Goal: Task Accomplishment & Management: Use online tool/utility

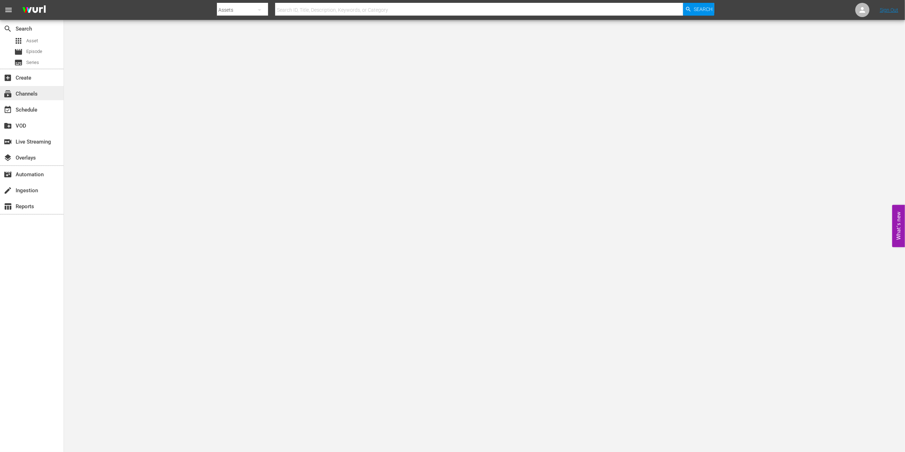
click at [41, 94] on div "subscriptions Channels" at bounding box center [32, 93] width 64 height 14
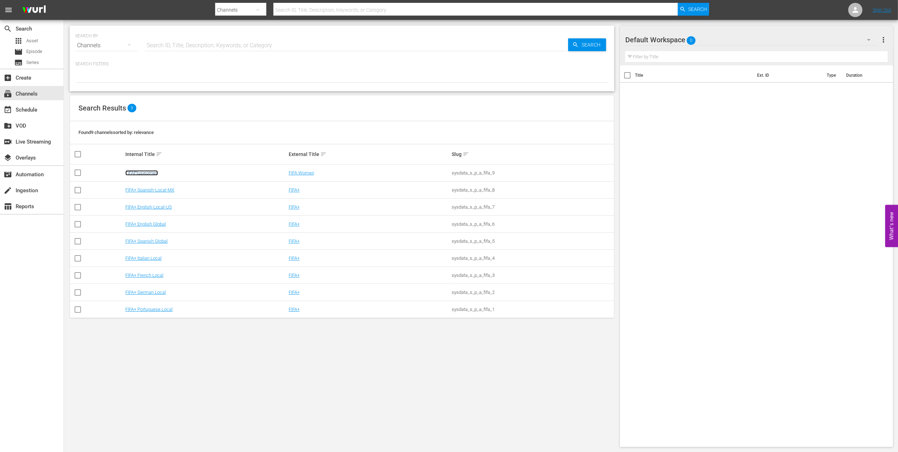
click at [146, 172] on link "FIFAPluswomen" at bounding box center [141, 172] width 33 height 5
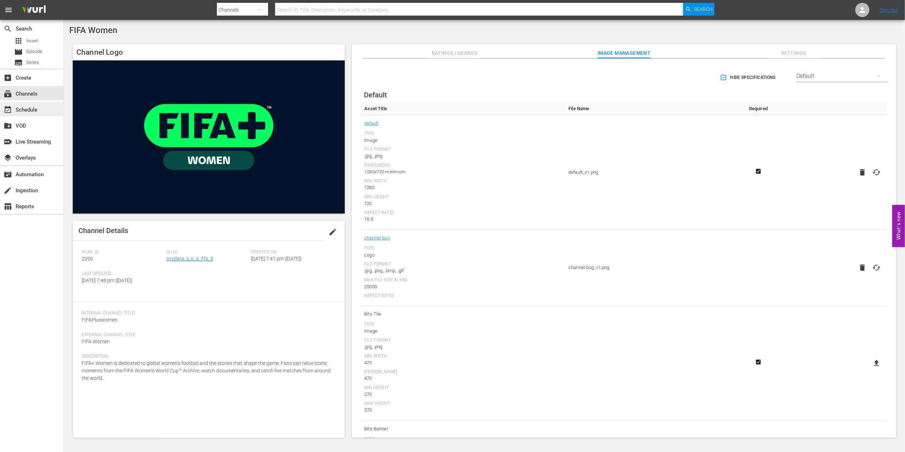
click at [46, 110] on div "event_available Schedule" at bounding box center [32, 109] width 64 height 14
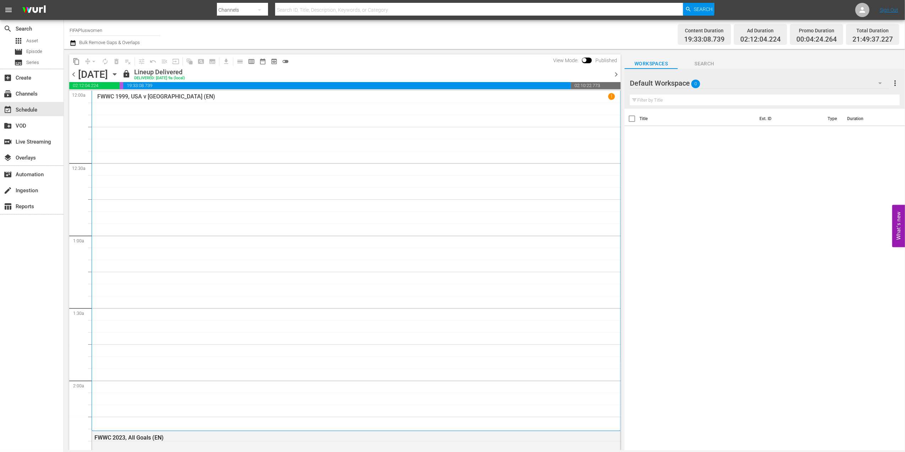
click at [616, 75] on span "chevron_right" at bounding box center [616, 74] width 9 height 9
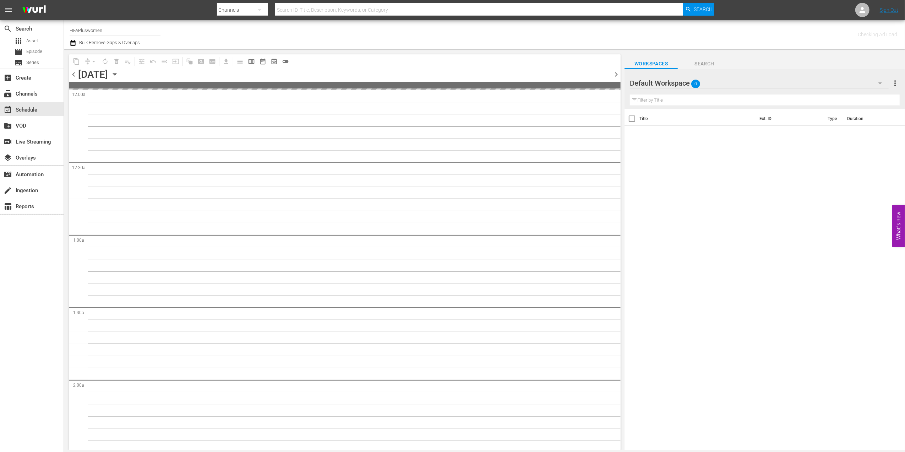
click at [616, 75] on span "chevron_right" at bounding box center [616, 74] width 9 height 9
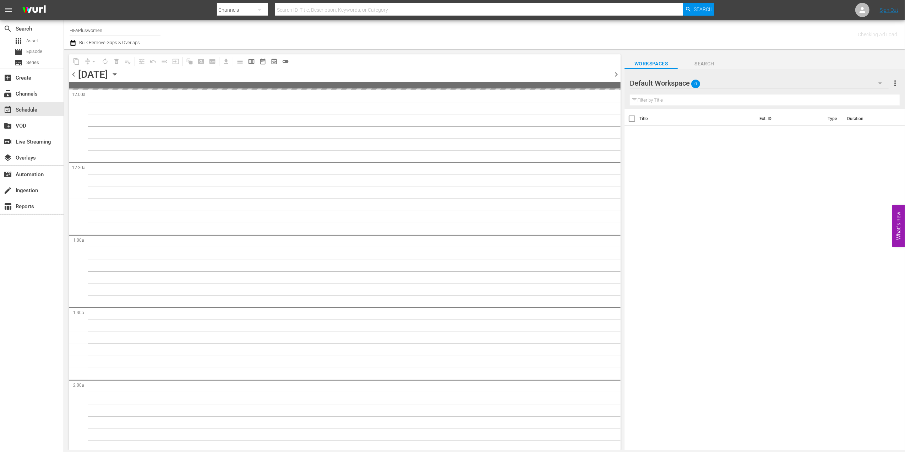
click at [616, 75] on span "chevron_right" at bounding box center [616, 74] width 9 height 9
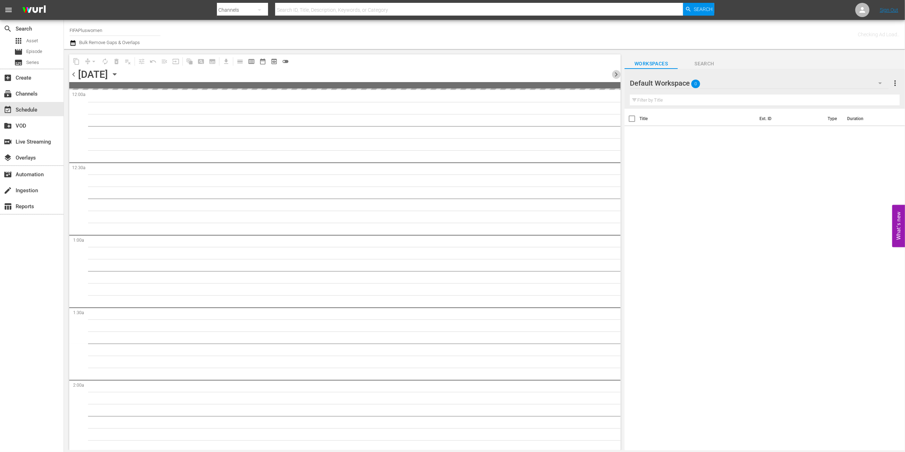
click at [616, 75] on span "chevron_right" at bounding box center [616, 74] width 9 height 9
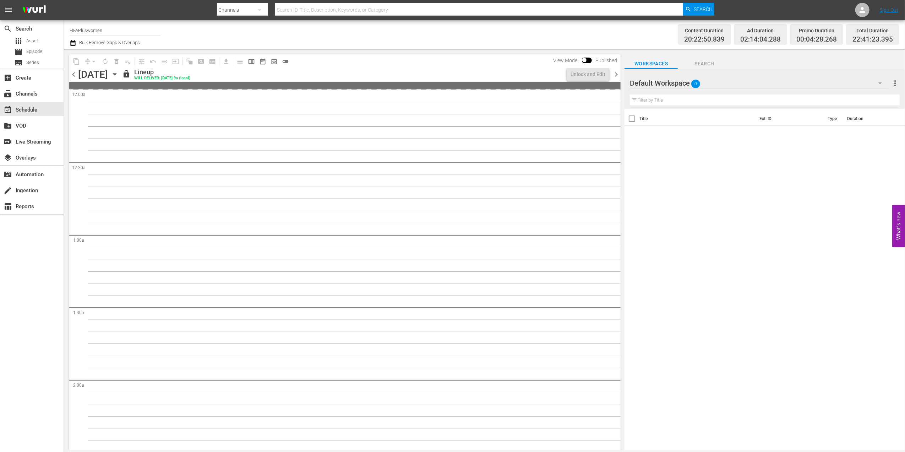
click at [616, 75] on span "chevron_right" at bounding box center [616, 74] width 9 height 9
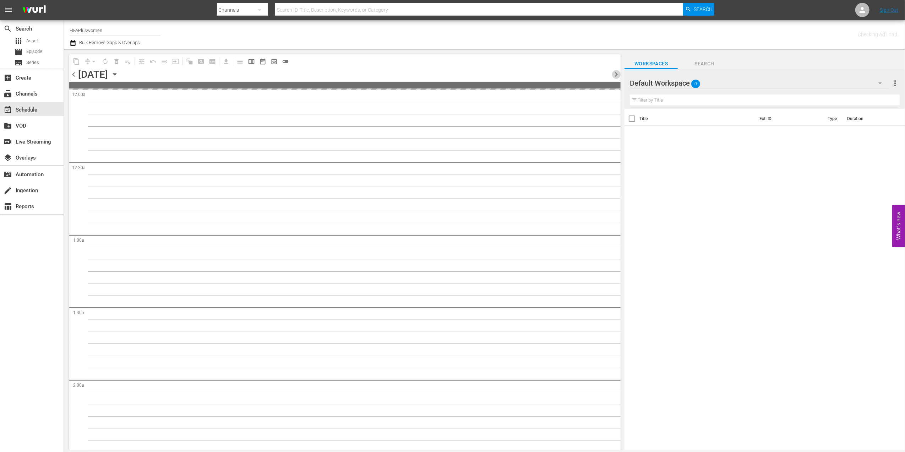
click at [616, 75] on span "chevron_right" at bounding box center [616, 74] width 9 height 9
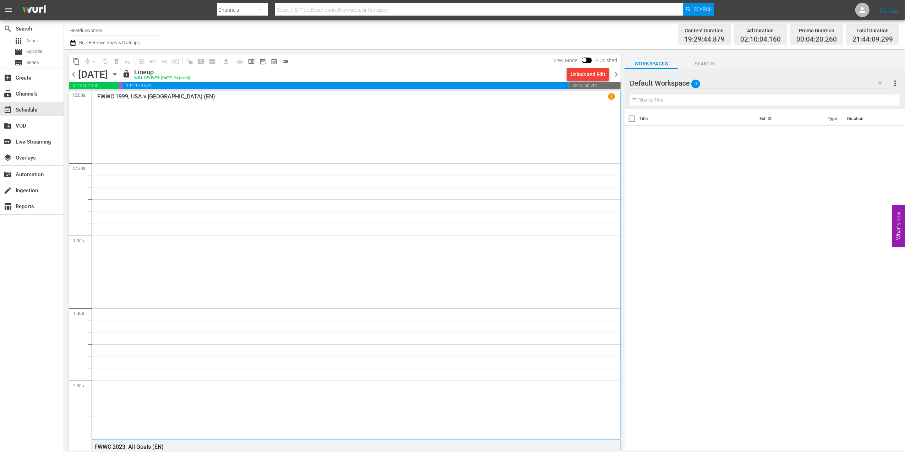
click at [617, 74] on span "chevron_right" at bounding box center [616, 74] width 9 height 9
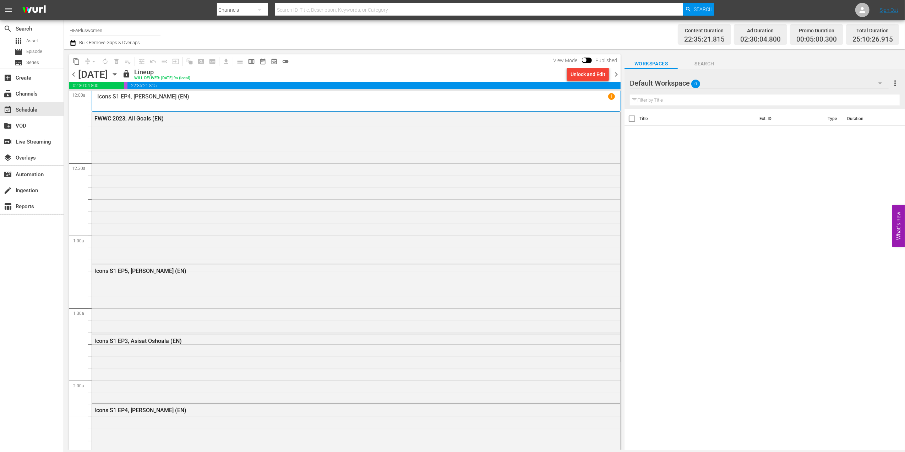
click at [616, 74] on span "chevron_right" at bounding box center [616, 74] width 9 height 9
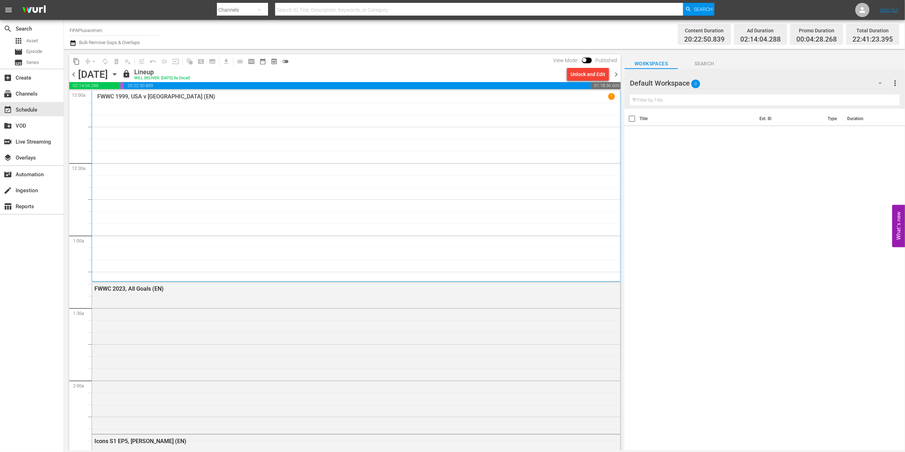
click at [616, 75] on span "chevron_right" at bounding box center [616, 74] width 9 height 9
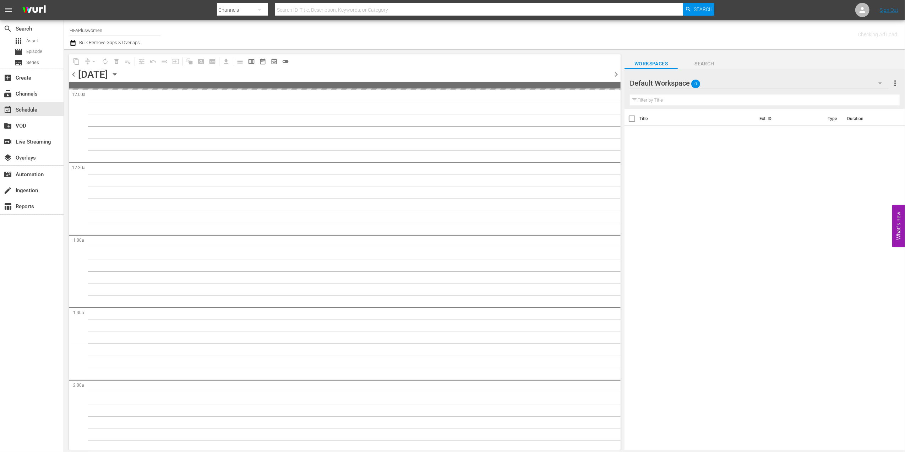
click at [616, 75] on span "chevron_right" at bounding box center [616, 74] width 9 height 9
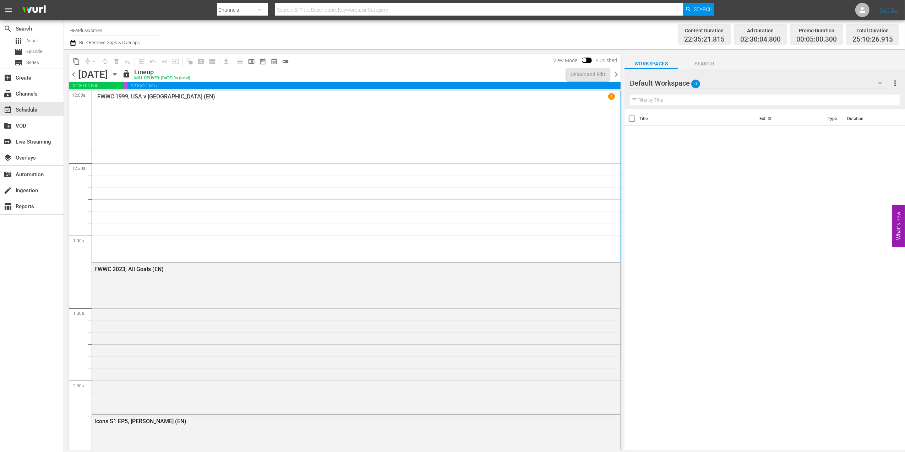
click at [616, 75] on span "chevron_right" at bounding box center [616, 74] width 9 height 9
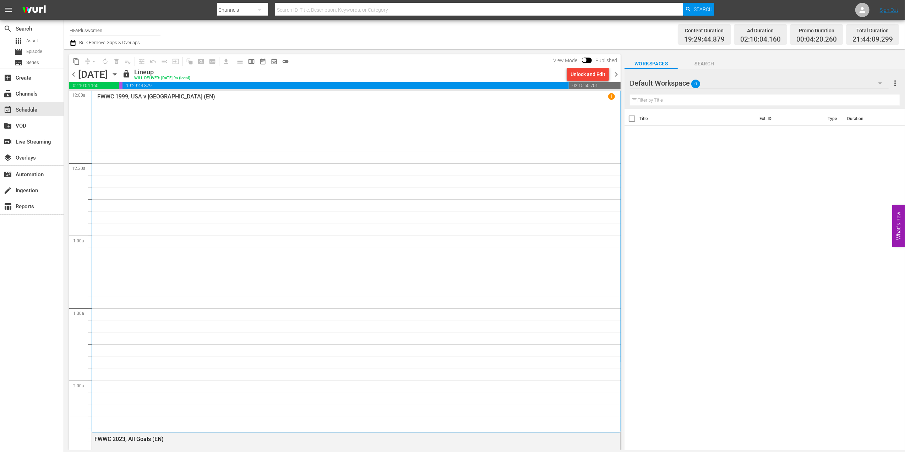
click at [617, 72] on span "chevron_right" at bounding box center [616, 74] width 9 height 9
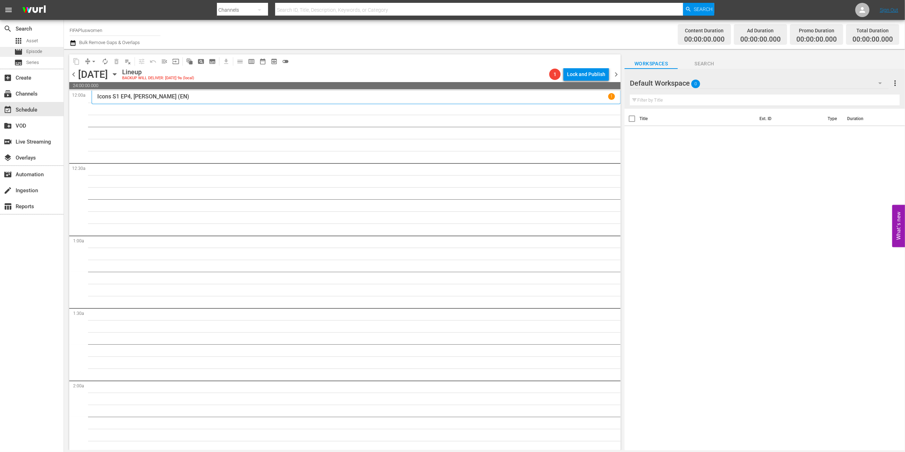
click at [40, 52] on span "Episode" at bounding box center [34, 51] width 16 height 7
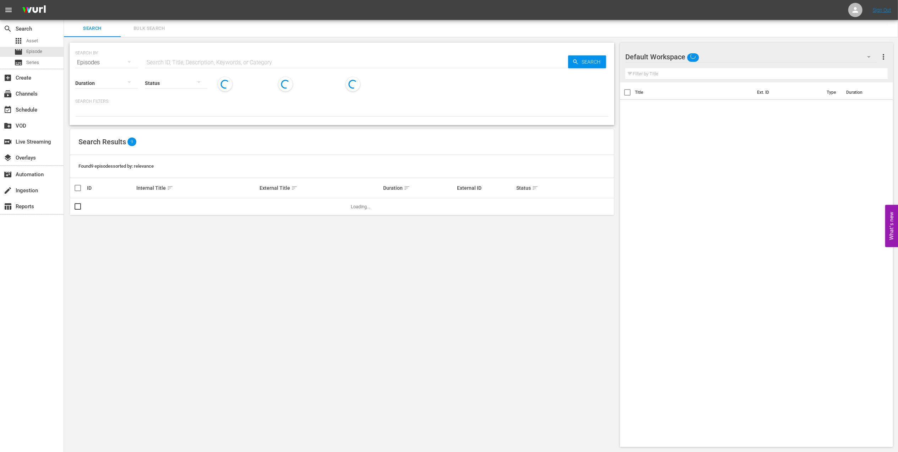
click at [270, 61] on input "text" at bounding box center [356, 62] width 423 height 17
paste input "FWWC 1991, [GEOGRAPHIC_DATA] v [GEOGRAPHIC_DATA], Final - FMR"
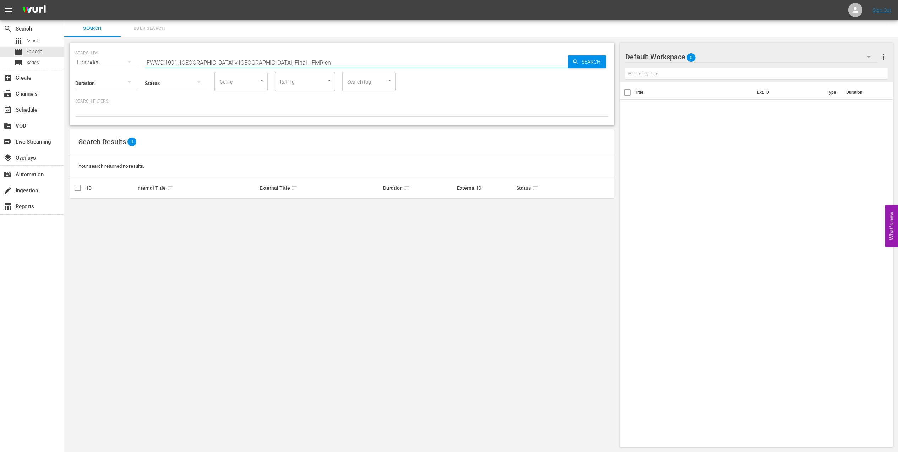
drag, startPoint x: 180, startPoint y: 61, endPoint x: 74, endPoint y: 66, distance: 106.0
click at [74, 66] on div "SEARCH BY Search By Episodes Search ID, Title, Description, Keywords, or Catego…" at bounding box center [342, 84] width 545 height 82
drag, startPoint x: 212, startPoint y: 60, endPoint x: 183, endPoint y: 63, distance: 28.9
click at [183, 63] on input "Norway v [GEOGRAPHIC_DATA], Final - FMR en" at bounding box center [356, 62] width 423 height 17
type input "Norway v [GEOGRAPHIC_DATA] en"
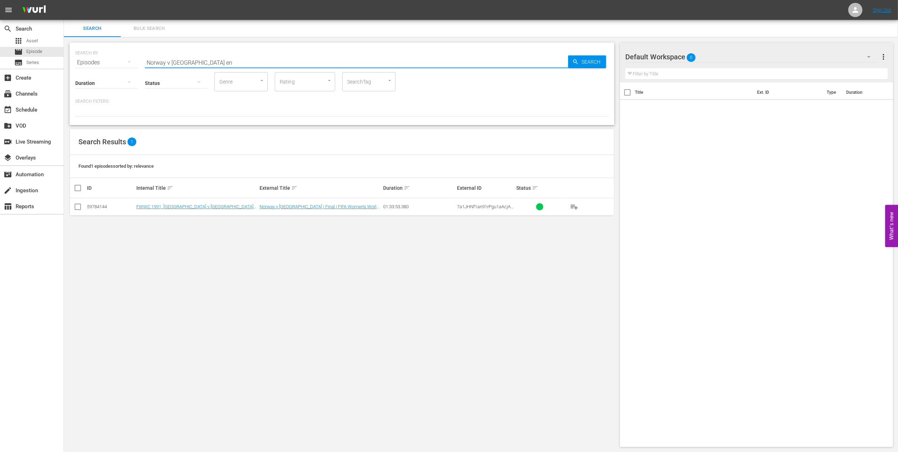
click at [79, 206] on input "checkbox" at bounding box center [78, 208] width 9 height 9
checkbox input "true"
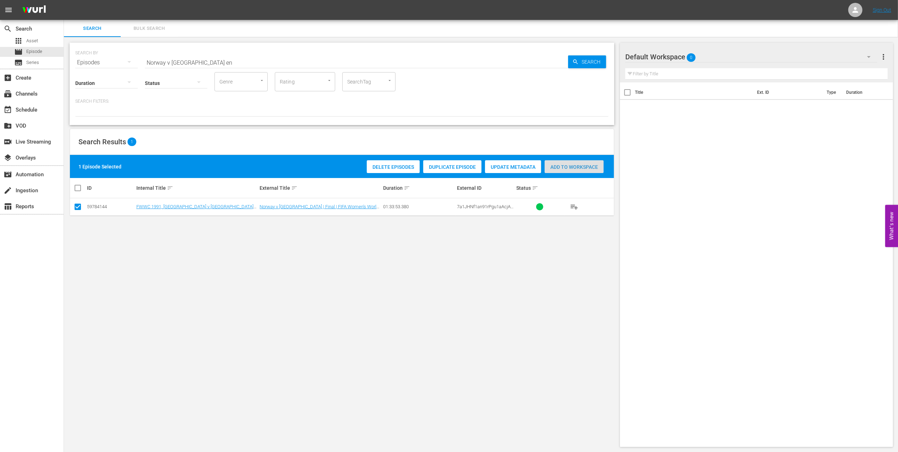
click at [559, 169] on span "Add to Workspace" at bounding box center [574, 167] width 59 height 6
drag, startPoint x: 200, startPoint y: 60, endPoint x: 110, endPoint y: 63, distance: 90.7
click at [110, 63] on div "SEARCH BY Search By Episodes Search ID, Title, Description, Keywords, or Catego…" at bounding box center [342, 58] width 534 height 26
paste input "FWWC 2023, [GEOGRAPHIC_DATA] v [GEOGRAPHIC_DATA], Group Stage - FMR"
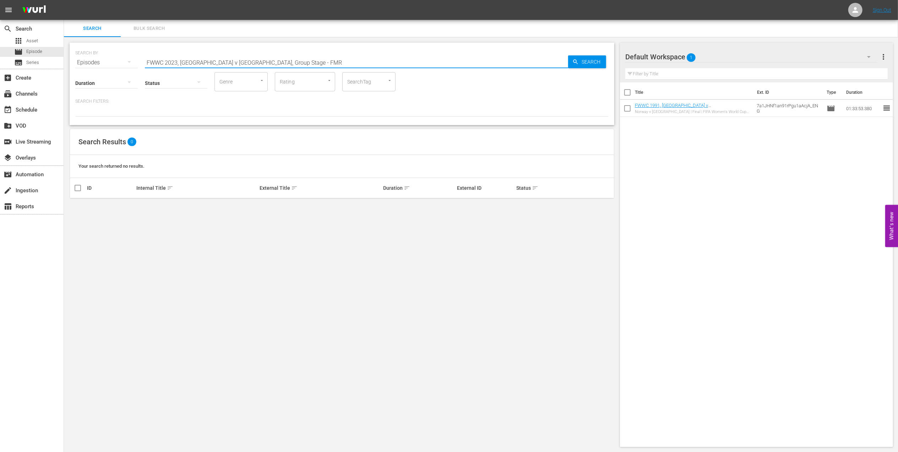
drag, startPoint x: 283, startPoint y: 60, endPoint x: 232, endPoint y: 62, distance: 51.2
click at [232, 62] on input "FWWC 2023, [GEOGRAPHIC_DATA] v [GEOGRAPHIC_DATA], Group Stage - FMR" at bounding box center [356, 62] width 423 height 17
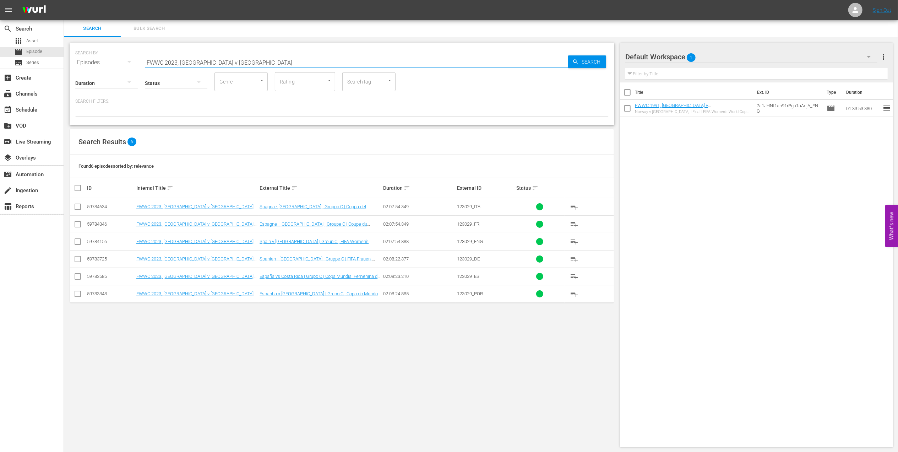
drag, startPoint x: 179, startPoint y: 61, endPoint x: 110, endPoint y: 69, distance: 69.7
click at [110, 69] on div "SEARCH BY Search By Episodes Search ID, Title, Description, Keywords, or Catego…" at bounding box center [342, 84] width 545 height 82
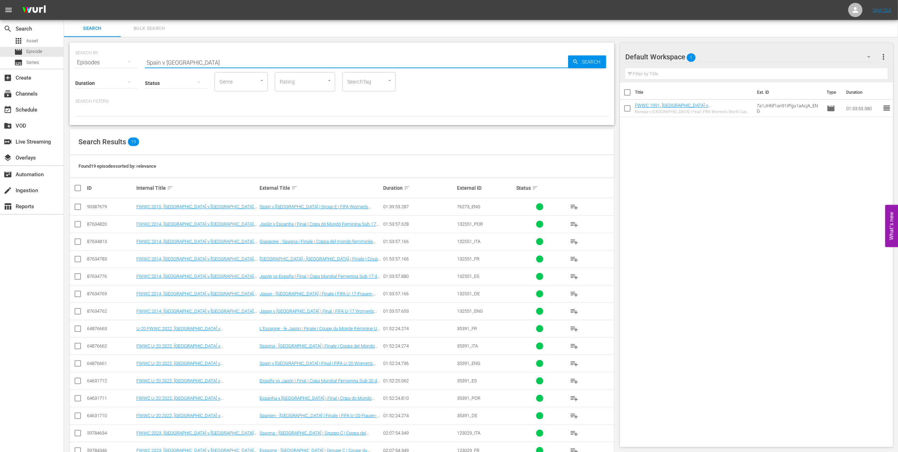
click at [197, 62] on input "Spain v [GEOGRAPHIC_DATA]" at bounding box center [356, 62] width 423 height 17
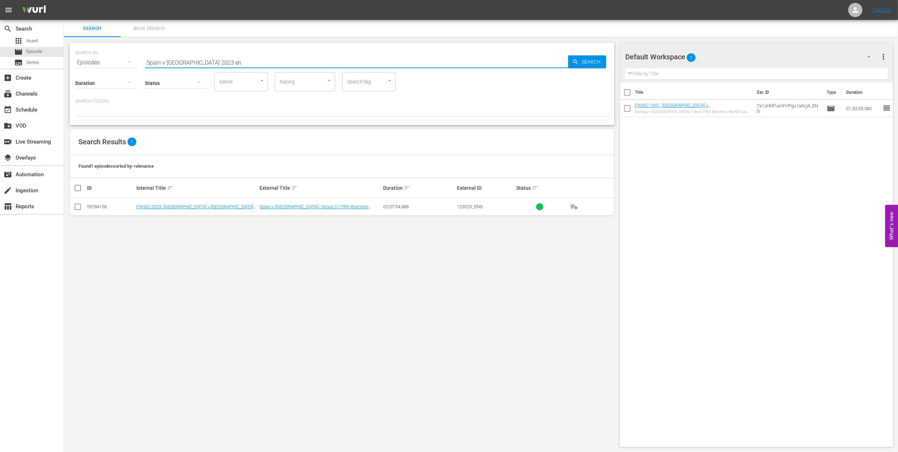
type input "Spain v [GEOGRAPHIC_DATA] 2023 en"
drag, startPoint x: 77, startPoint y: 205, endPoint x: 82, endPoint y: 207, distance: 5.2
click at [77, 206] on input "checkbox" at bounding box center [78, 208] width 9 height 9
checkbox input "true"
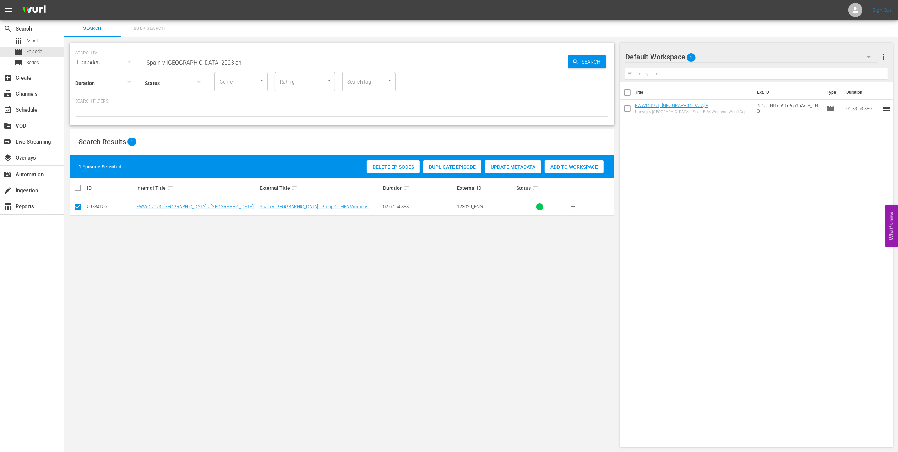
click at [561, 170] on div "Add to Workspace" at bounding box center [574, 166] width 59 height 13
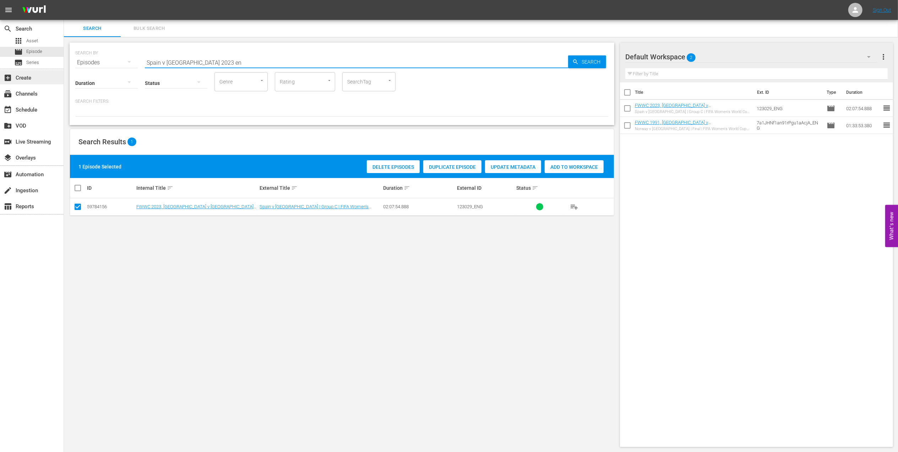
drag, startPoint x: 82, startPoint y: 71, endPoint x: 21, endPoint y: 76, distance: 61.3
click at [64, 0] on div "search Search apps Asset movie Episode subtitles Series add_box Create subscrip…" at bounding box center [481, 0] width 834 height 0
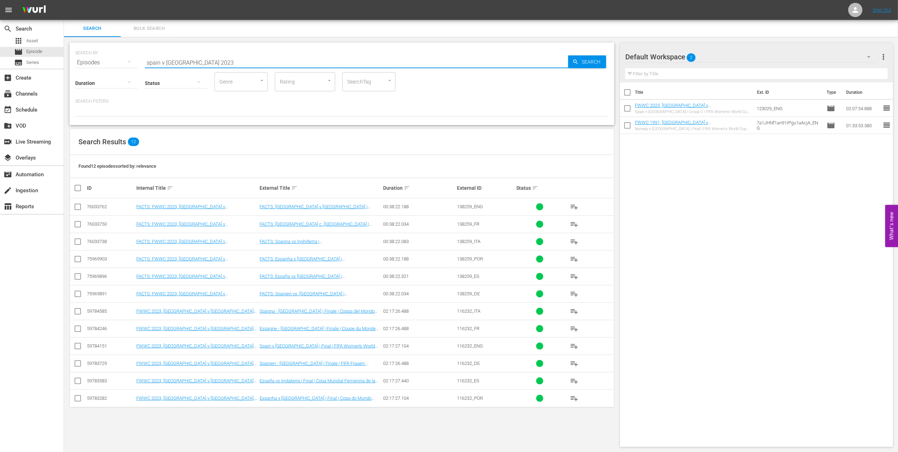
type input "spain v [GEOGRAPHIC_DATA] 2023"
click at [74, 346] on input "checkbox" at bounding box center [78, 347] width 9 height 9
checkbox input "true"
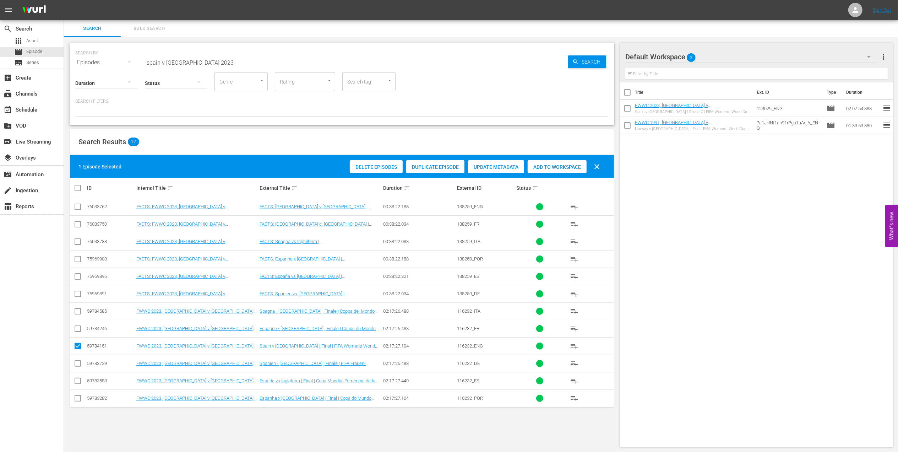
click at [566, 167] on span "Add to Workspace" at bounding box center [557, 167] width 59 height 6
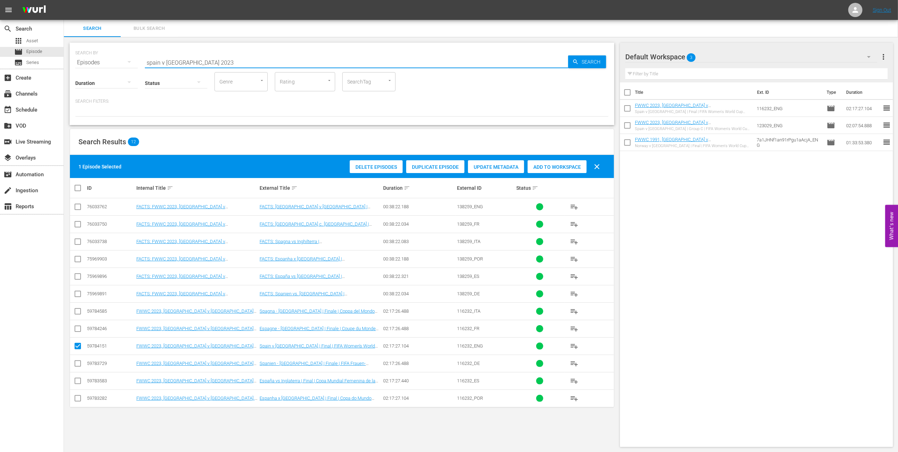
drag, startPoint x: 190, startPoint y: 62, endPoint x: 78, endPoint y: 67, distance: 111.7
click at [78, 67] on div "SEARCH BY Search By Episodes Search ID, Title, Description, Keywords, or Catego…" at bounding box center [342, 84] width 545 height 82
click at [166, 60] on input "2023" at bounding box center [356, 62] width 423 height 17
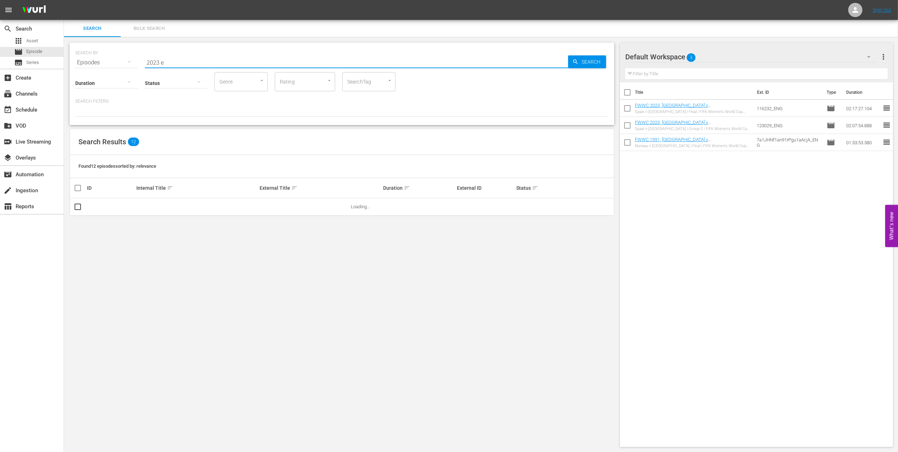
type input "2023 en"
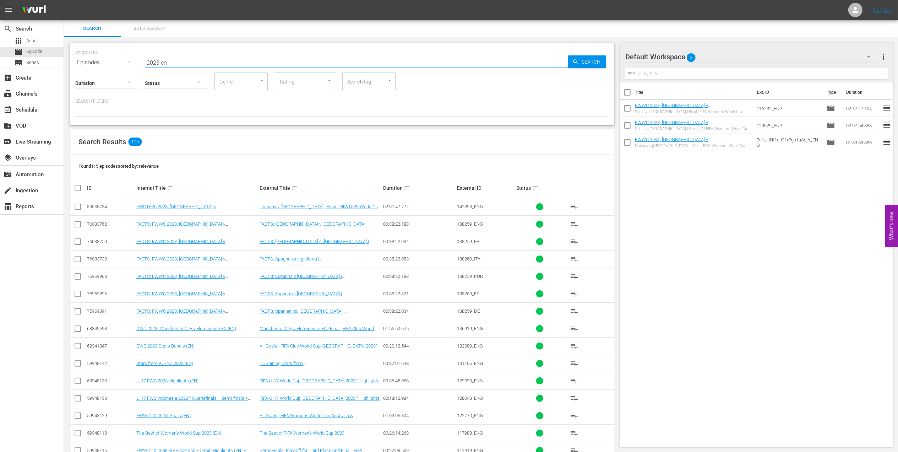
drag, startPoint x: 159, startPoint y: 64, endPoint x: 129, endPoint y: 64, distance: 29.8
click at [129, 64] on div "SEARCH BY Search By Episodes Search ID, Title, Description, Keywords, or Catego…" at bounding box center [342, 58] width 534 height 26
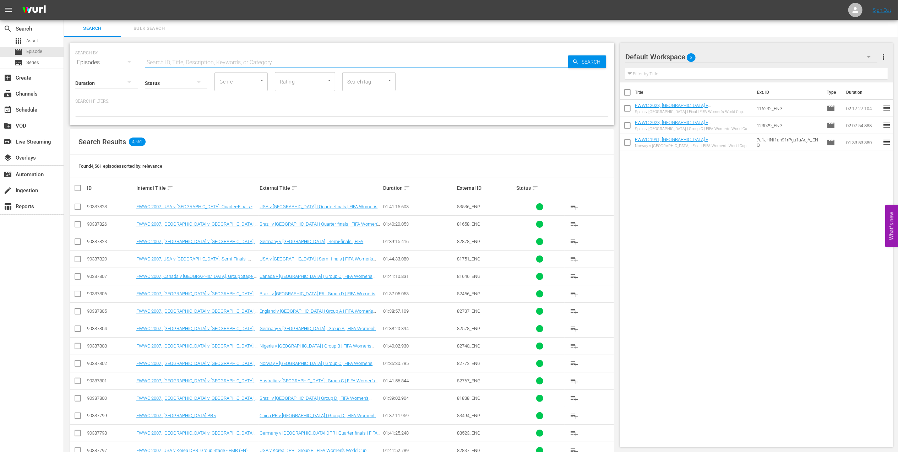
click at [183, 61] on input "text" at bounding box center [356, 62] width 423 height 17
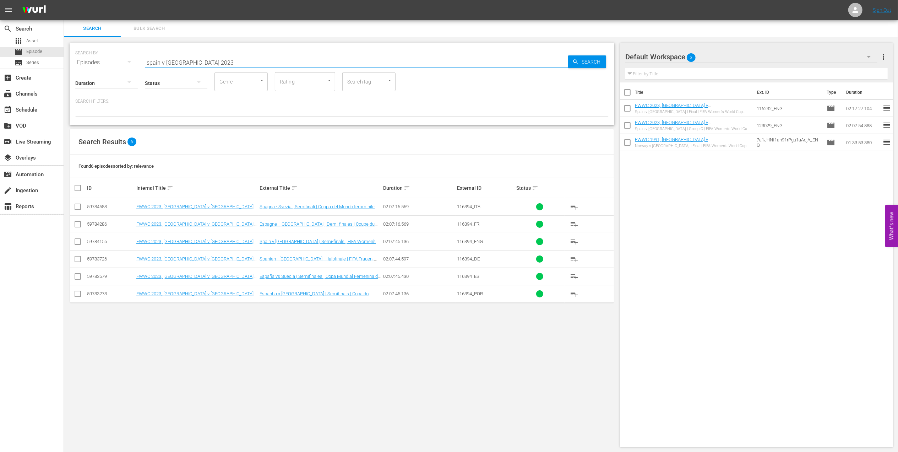
type input "spain v [GEOGRAPHIC_DATA] 2023"
click at [80, 240] on input "checkbox" at bounding box center [78, 243] width 9 height 9
checkbox input "true"
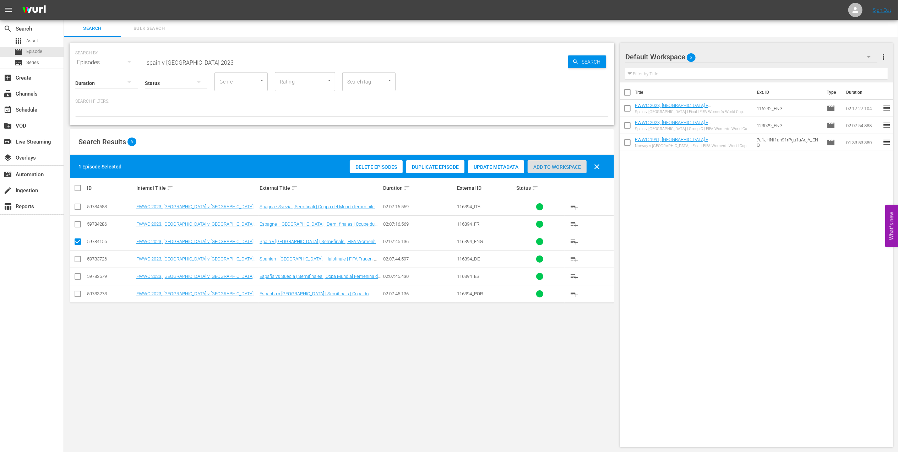
click at [549, 172] on div "Add to Workspace" at bounding box center [557, 166] width 59 height 13
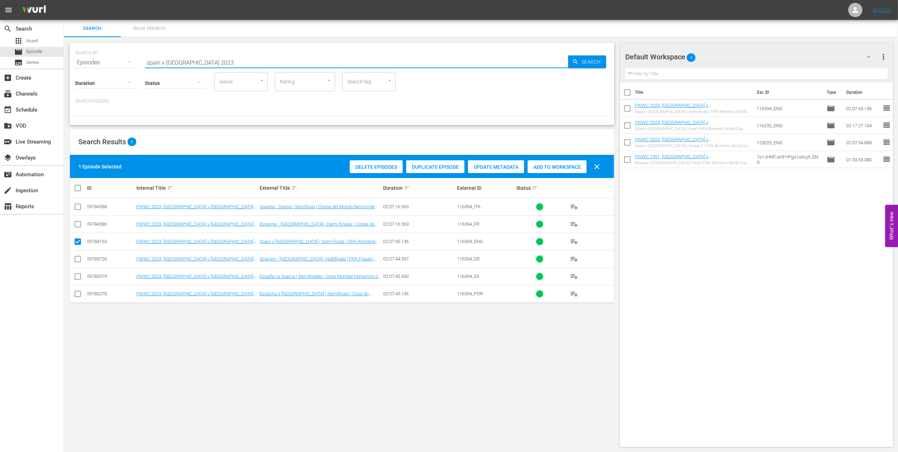
drag, startPoint x: 204, startPoint y: 64, endPoint x: 135, endPoint y: 66, distance: 68.2
click at [135, 66] on div "SEARCH BY Search By Episodes Search ID, Title, Description, Keywords, or Catego…" at bounding box center [342, 84] width 545 height 82
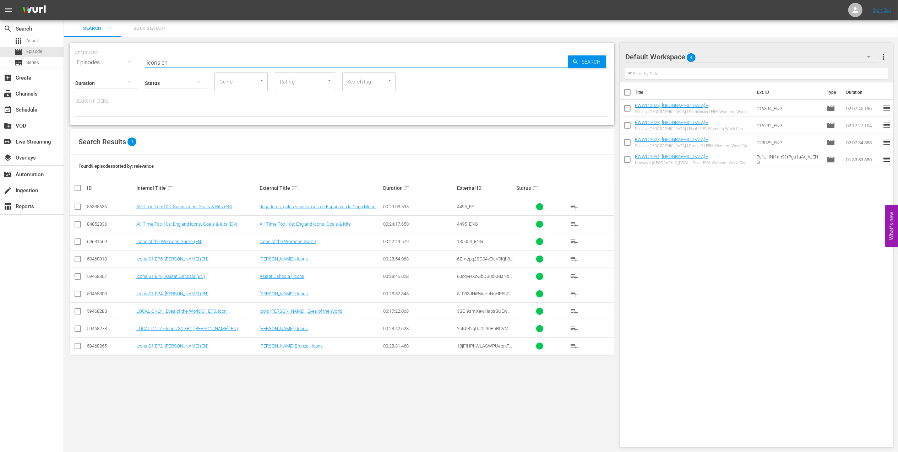
type input "icons en"
click at [75, 260] on input "checkbox" at bounding box center [78, 260] width 9 height 9
checkbox input "true"
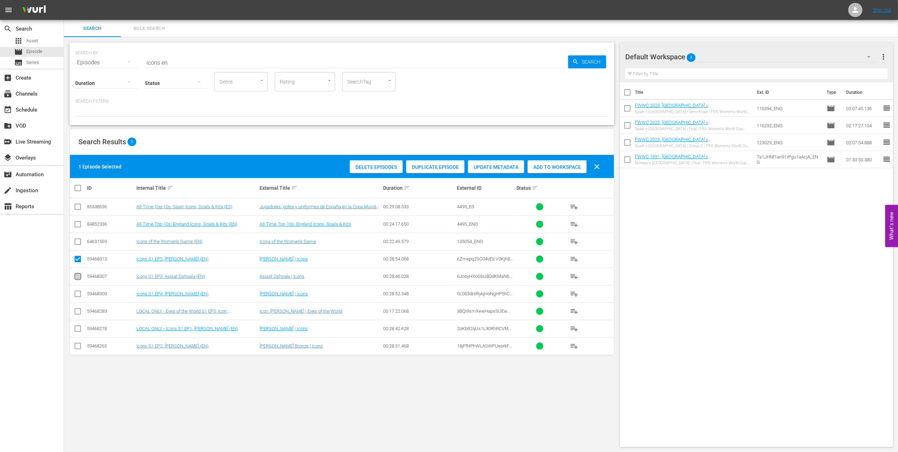
click at [76, 279] on input "checkbox" at bounding box center [78, 278] width 9 height 9
checkbox input "true"
click at [78, 294] on input "checkbox" at bounding box center [78, 295] width 9 height 9
checkbox input "true"
click at [77, 310] on input "checkbox" at bounding box center [78, 312] width 9 height 9
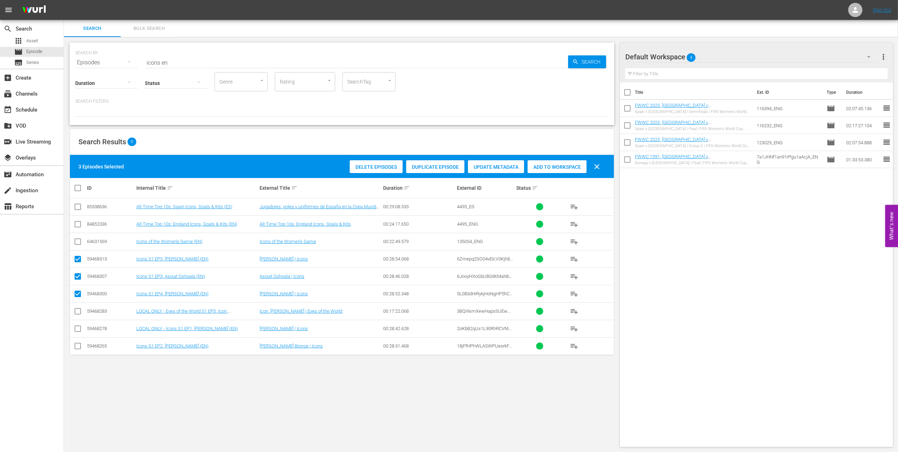
checkbox input "true"
click at [76, 329] on input "checkbox" at bounding box center [78, 330] width 9 height 9
checkbox input "true"
click at [77, 312] on input "checkbox" at bounding box center [78, 312] width 9 height 9
checkbox input "false"
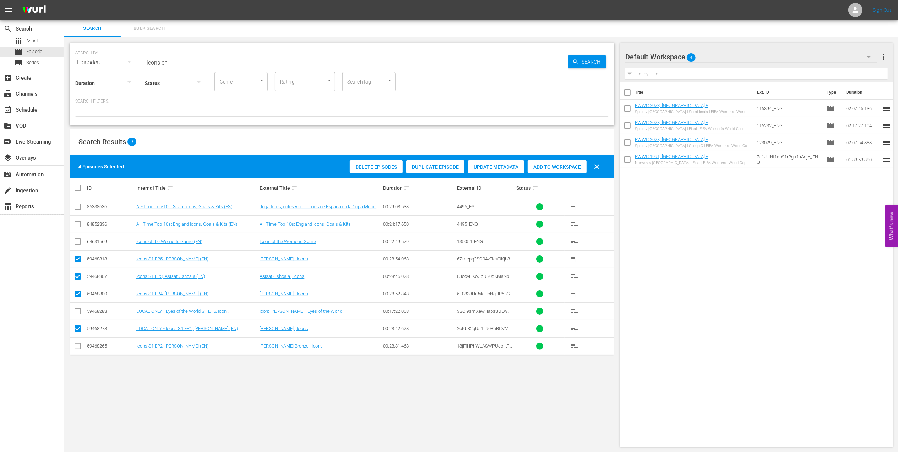
click at [80, 347] on input "checkbox" at bounding box center [78, 347] width 9 height 9
checkbox input "true"
click at [583, 162] on div "Add to Workspace" at bounding box center [557, 166] width 59 height 13
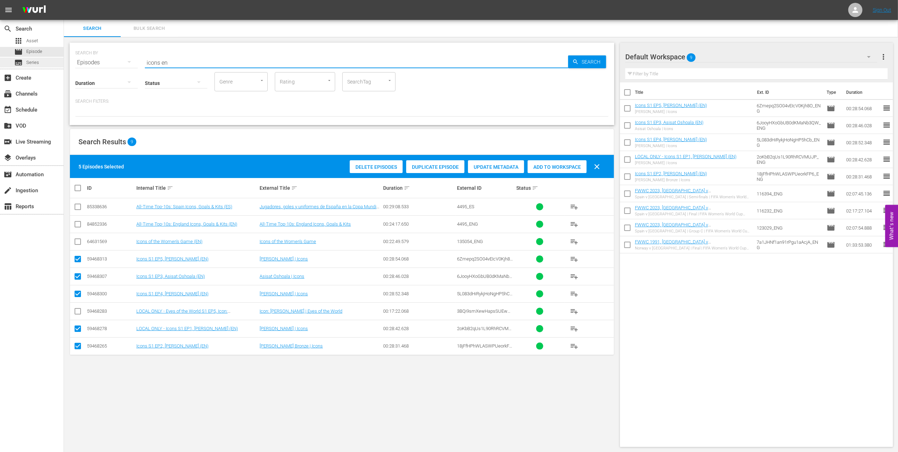
drag, startPoint x: 158, startPoint y: 62, endPoint x: 53, endPoint y: 67, distance: 105.3
click at [64, 0] on div "search Search apps Asset movie Episode subtitles Series add_box Create subscrip…" at bounding box center [481, 0] width 834 height 0
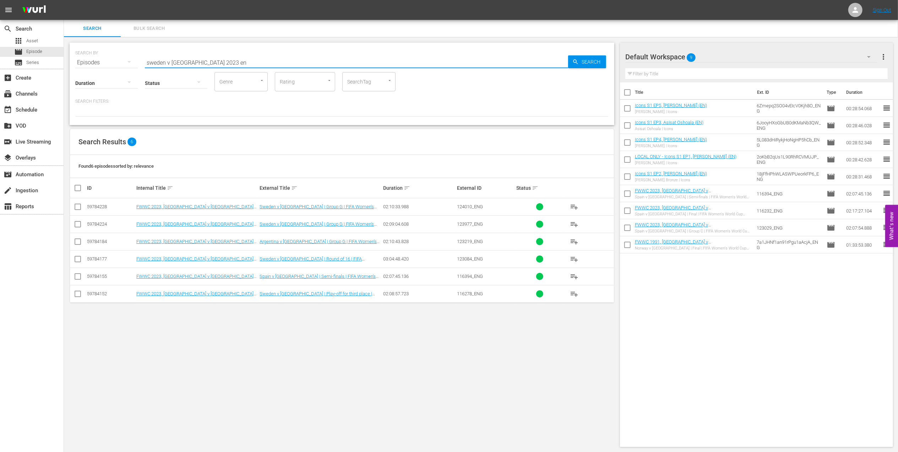
type input "sweden v [GEOGRAPHIC_DATA] 2023 en"
click at [77, 296] on input "checkbox" at bounding box center [78, 295] width 9 height 9
checkbox input "true"
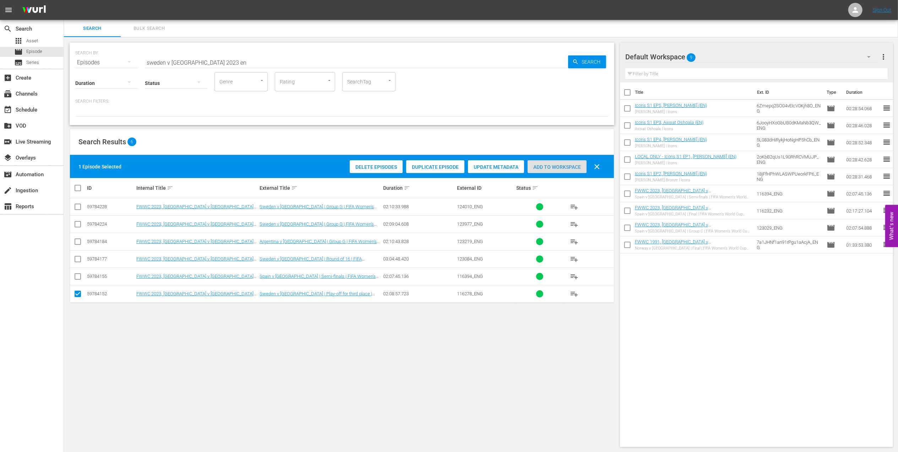
click at [559, 171] on div "Add to Workspace" at bounding box center [557, 166] width 59 height 13
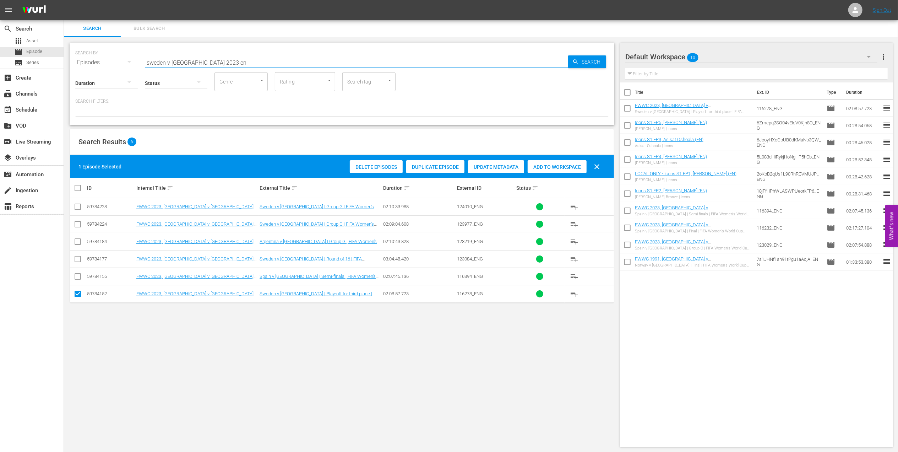
click at [224, 60] on input "sweden v [GEOGRAPHIC_DATA] 2023 en" at bounding box center [356, 62] width 423 height 17
drag, startPoint x: 232, startPoint y: 63, endPoint x: 113, endPoint y: 70, distance: 119.5
click at [113, 70] on div "SEARCH BY Search By Episodes Search ID, Title, Description, Keywords, or Catego…" at bounding box center [342, 84] width 545 height 82
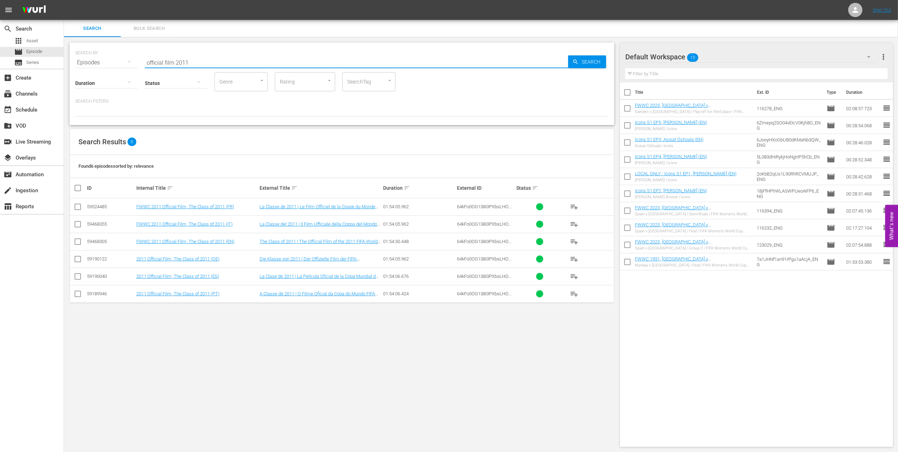
type input "official film 2011"
click at [77, 242] on input "checkbox" at bounding box center [78, 243] width 9 height 9
checkbox input "true"
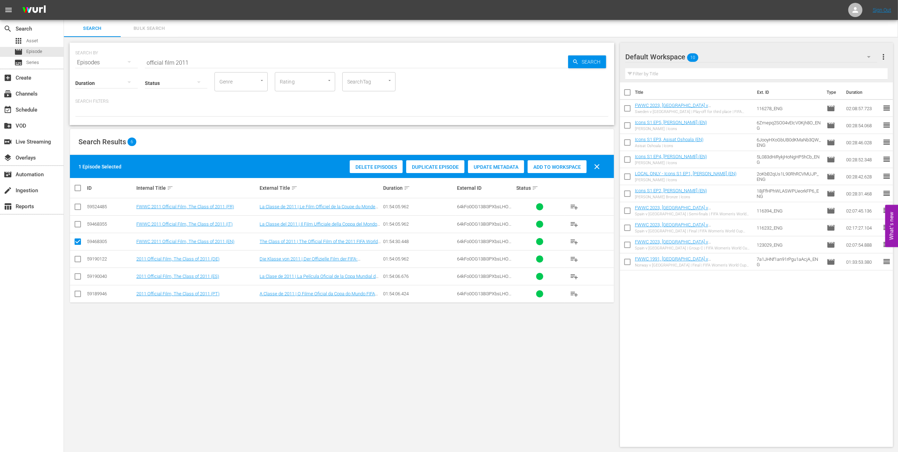
click at [560, 166] on span "Add to Workspace" at bounding box center [557, 167] width 59 height 6
click at [34, 91] on div "subscriptions Channels" at bounding box center [20, 93] width 40 height 6
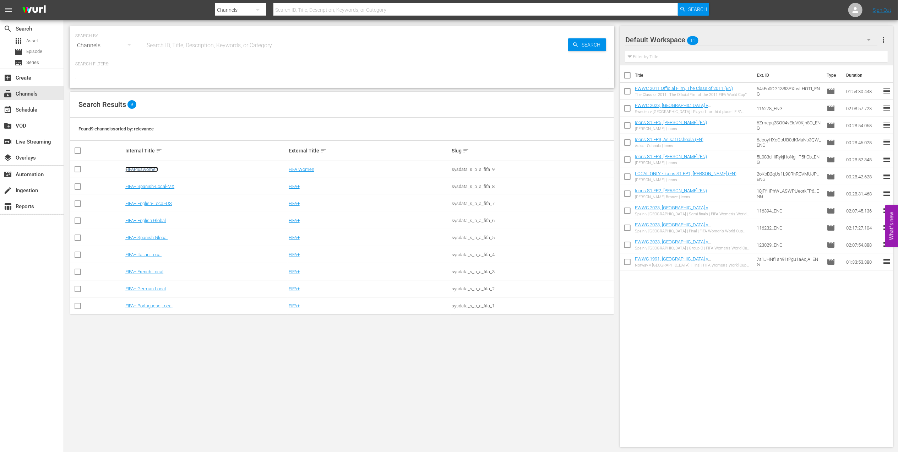
click at [151, 171] on link "FIFAPluswomen" at bounding box center [141, 169] width 33 height 5
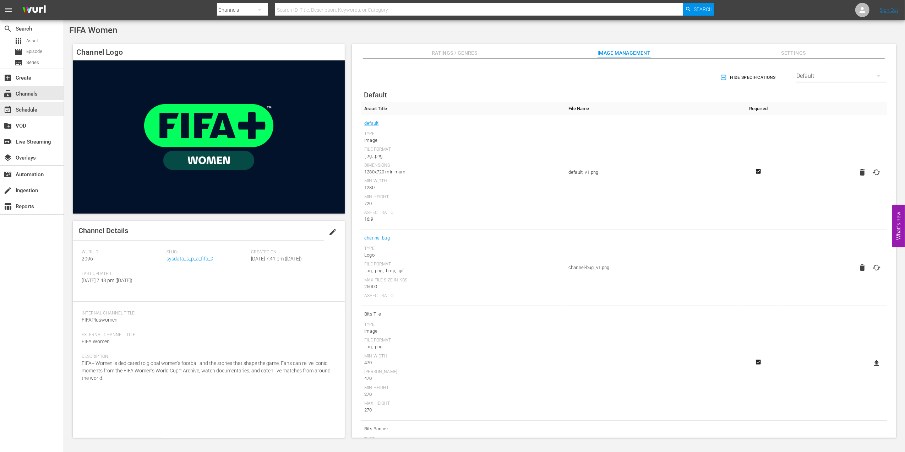
click at [32, 107] on div "event_available Schedule" at bounding box center [20, 109] width 40 height 6
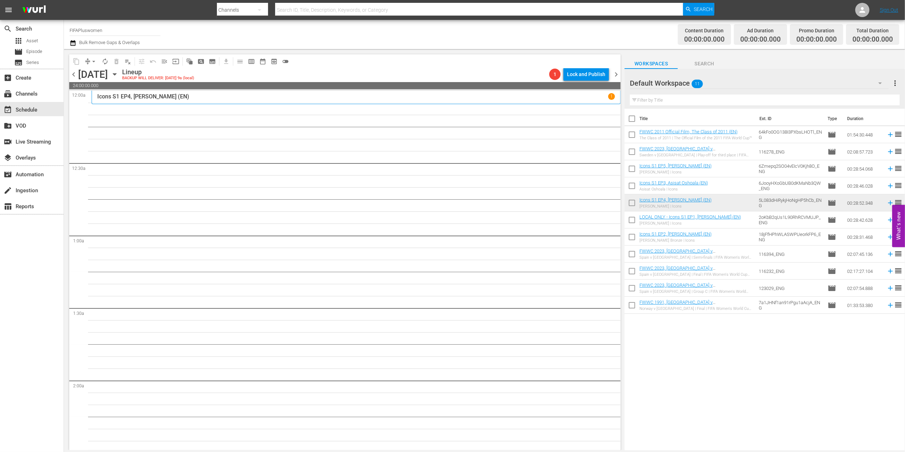
click at [634, 120] on input "checkbox" at bounding box center [632, 120] width 15 height 15
checkbox input "true"
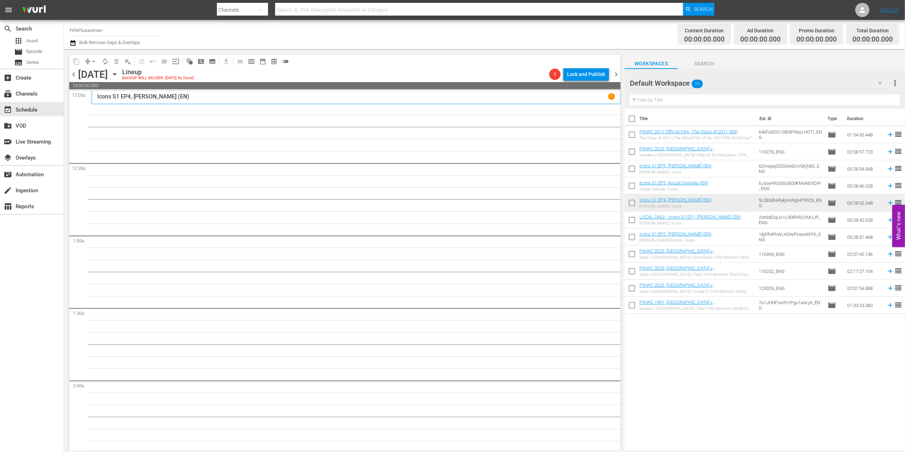
checkbox input "true"
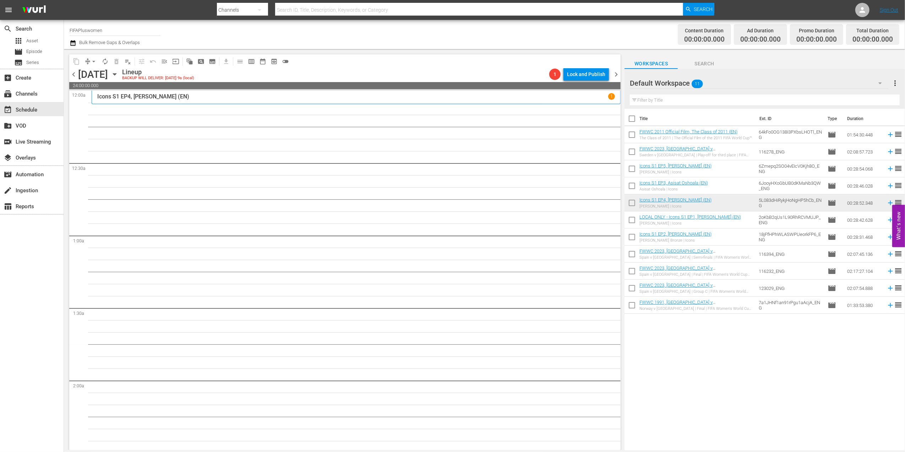
checkbox input "true"
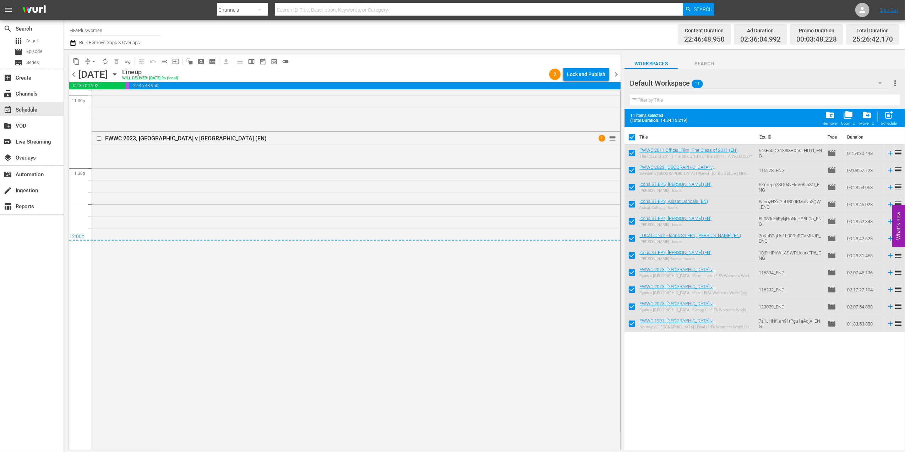
scroll to position [3342, 0]
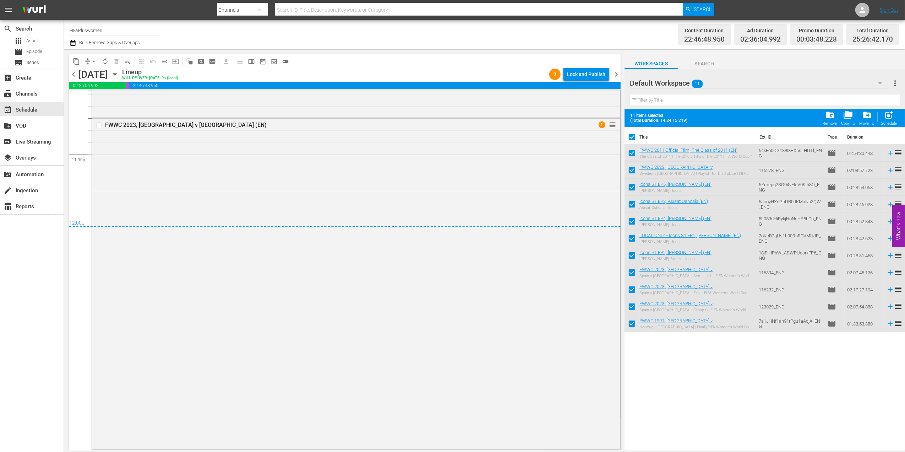
click at [616, 74] on span "chevron_right" at bounding box center [616, 74] width 9 height 9
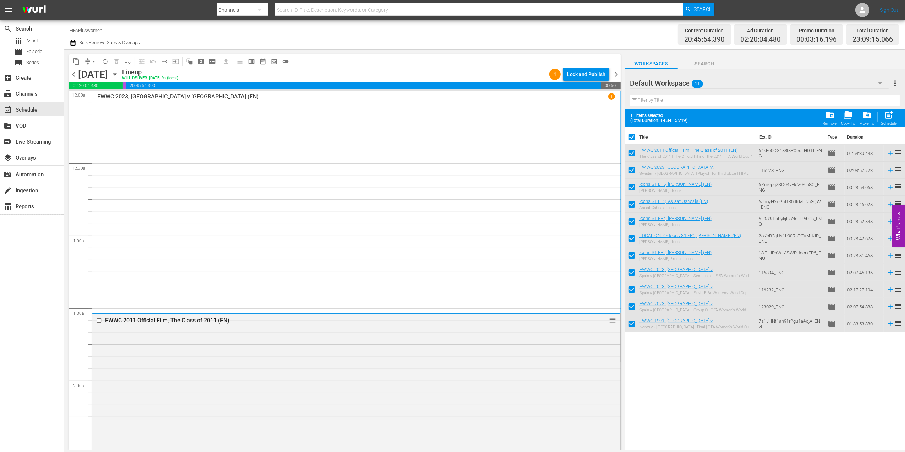
drag, startPoint x: 614, startPoint y: 74, endPoint x: 615, endPoint y: 104, distance: 30.6
click at [614, 74] on span "chevron_right" at bounding box center [616, 74] width 9 height 9
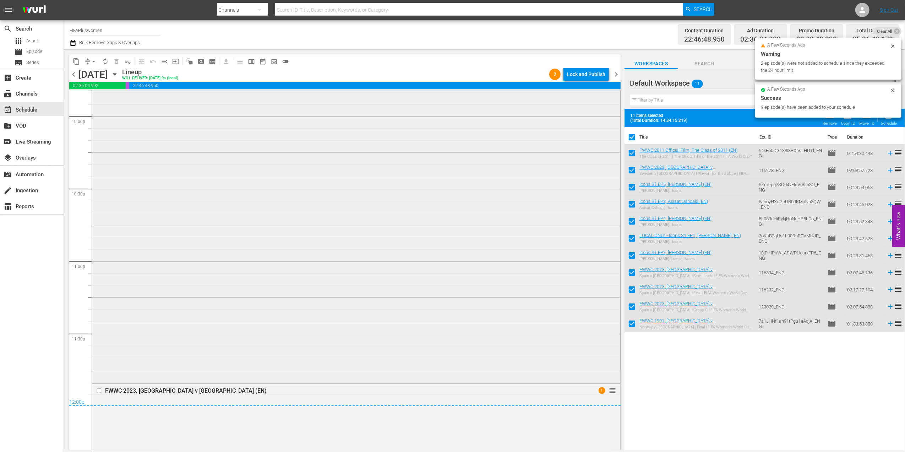
scroll to position [3429, 0]
drag, startPoint x: 616, startPoint y: 74, endPoint x: 617, endPoint y: 94, distance: 19.9
click at [616, 75] on span "chevron_right" at bounding box center [616, 74] width 9 height 9
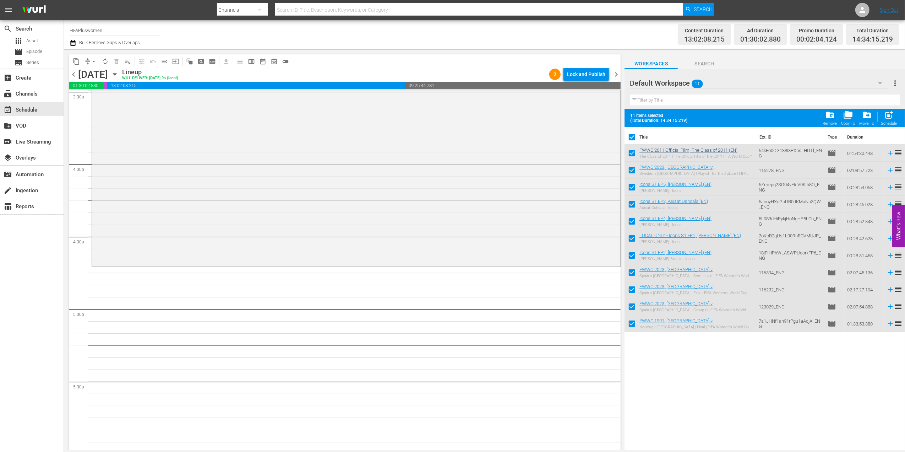
scroll to position [2273, 0]
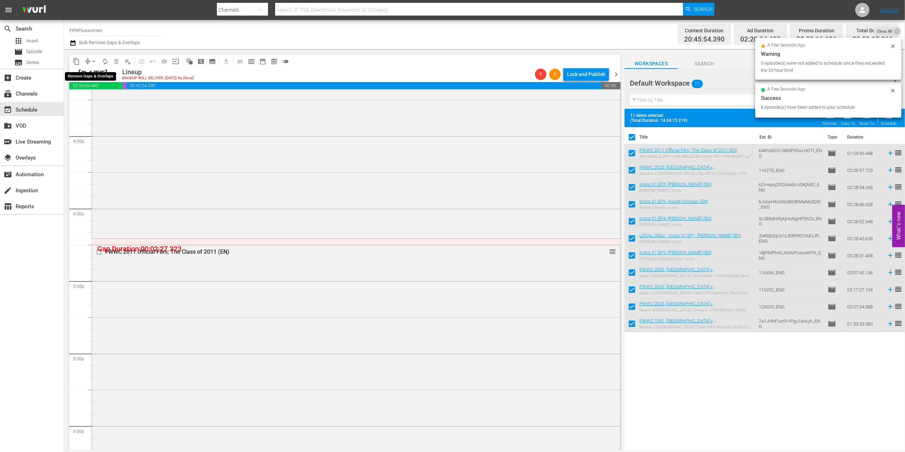
click at [92, 60] on span "arrow_drop_down" at bounding box center [93, 61] width 7 height 7
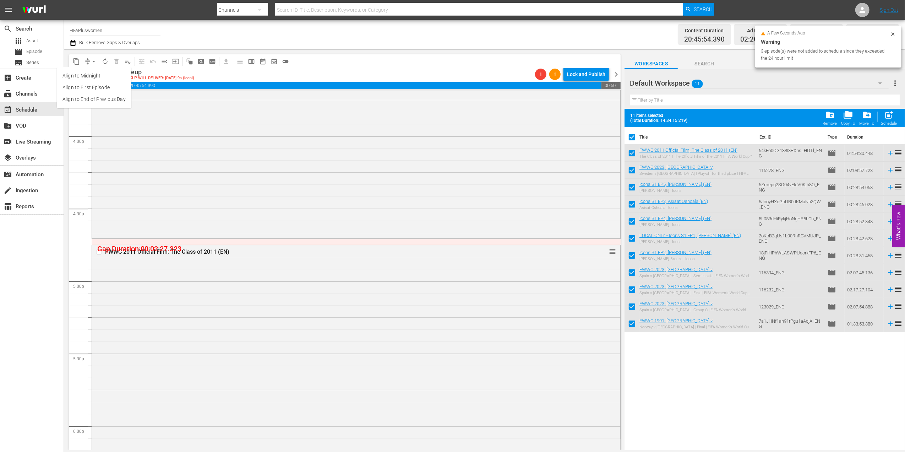
click at [104, 101] on li "Align to End of Previous Day" at bounding box center [94, 99] width 75 height 12
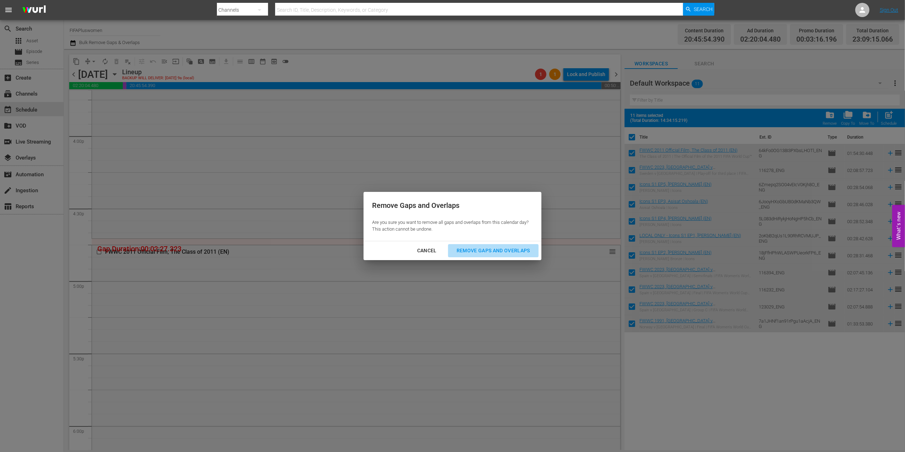
click at [480, 245] on button "Remove Gaps and Overlaps" at bounding box center [493, 250] width 91 height 13
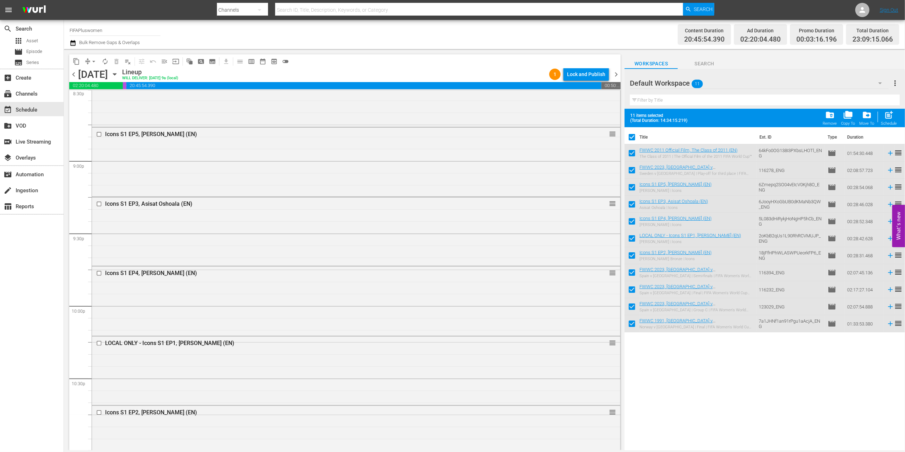
scroll to position [3306, 0]
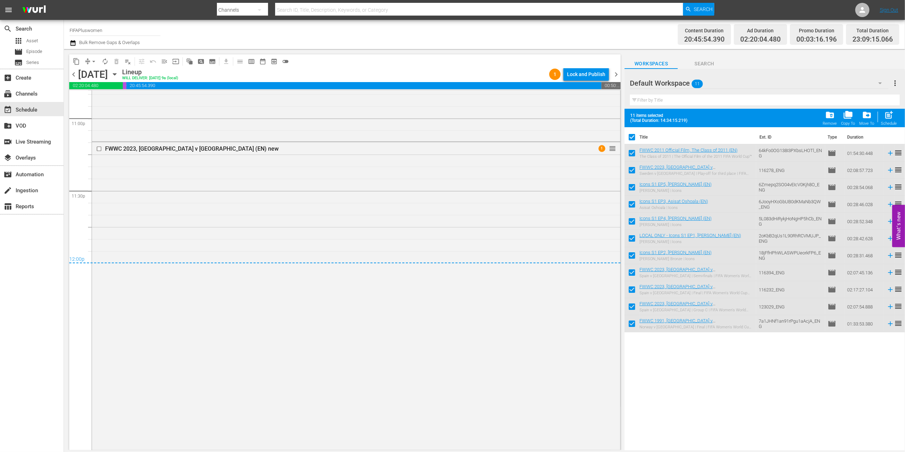
click at [613, 73] on span "chevron_right" at bounding box center [616, 74] width 9 height 9
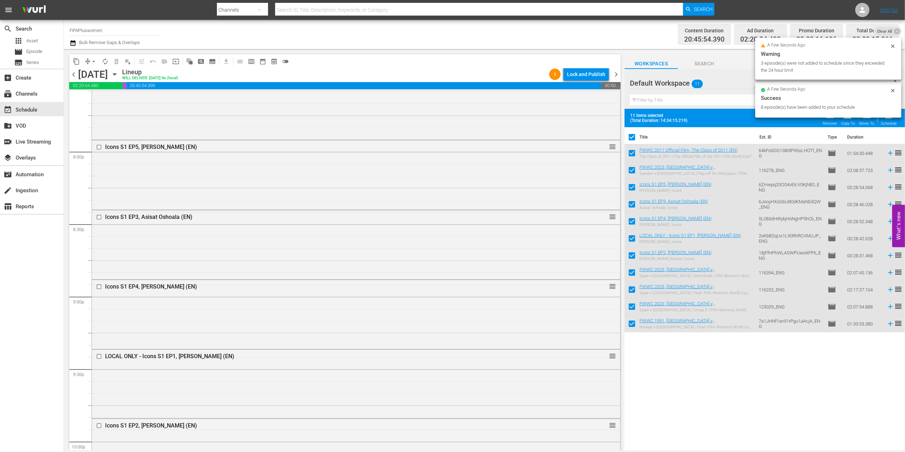
scroll to position [3184, 0]
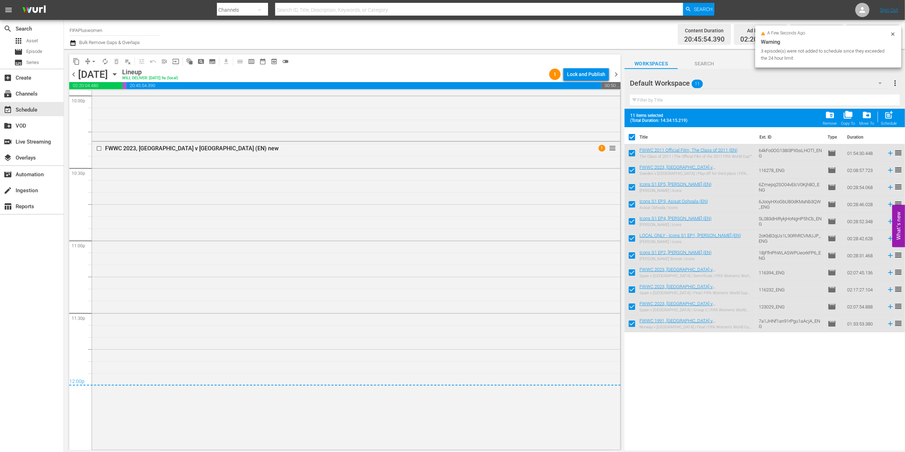
click at [617, 74] on span "chevron_right" at bounding box center [616, 74] width 9 height 9
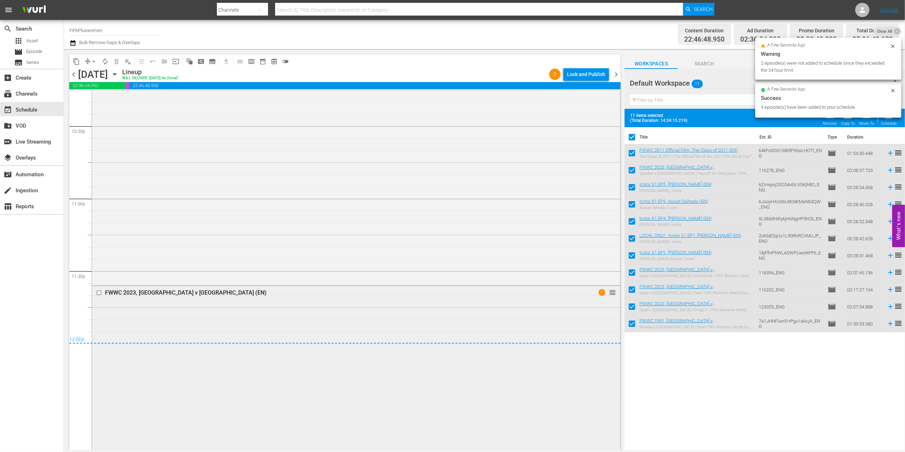
scroll to position [3393, 0]
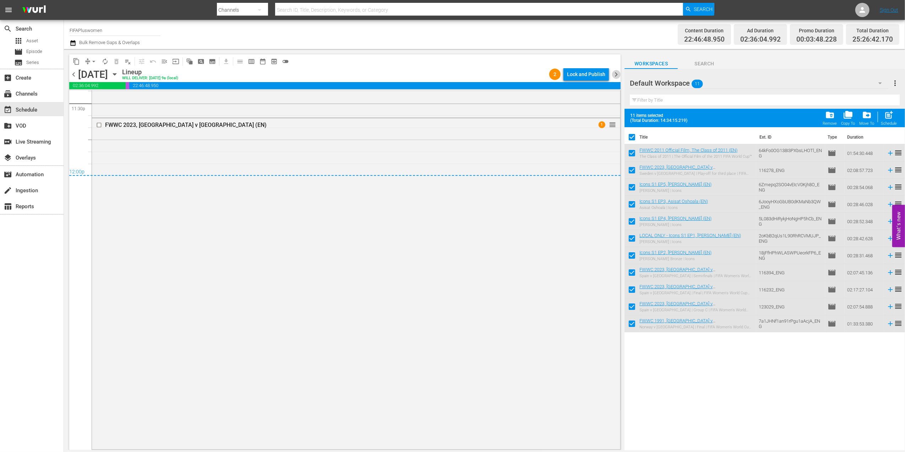
click at [620, 73] on span "chevron_right" at bounding box center [616, 74] width 9 height 9
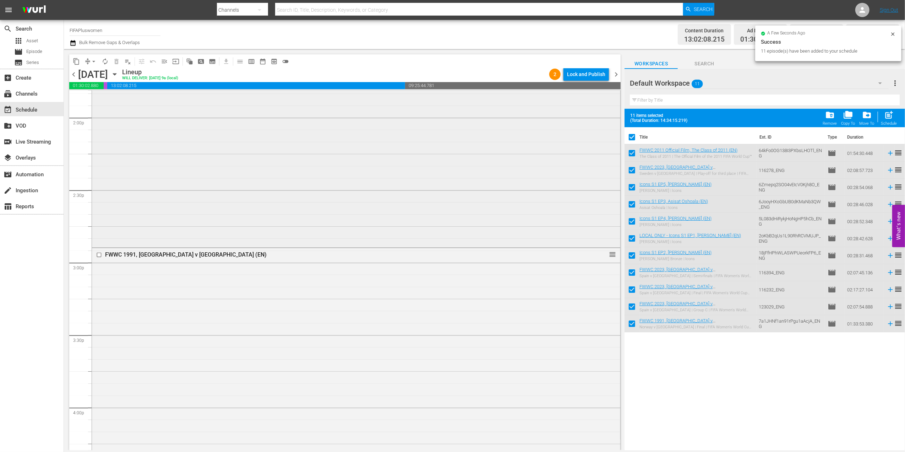
scroll to position [2291, 0]
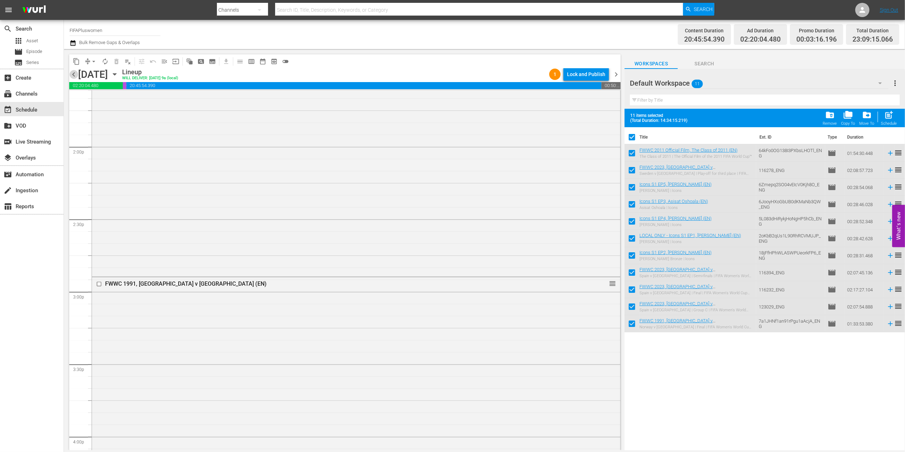
click at [73, 73] on span "chevron_left" at bounding box center [73, 74] width 9 height 9
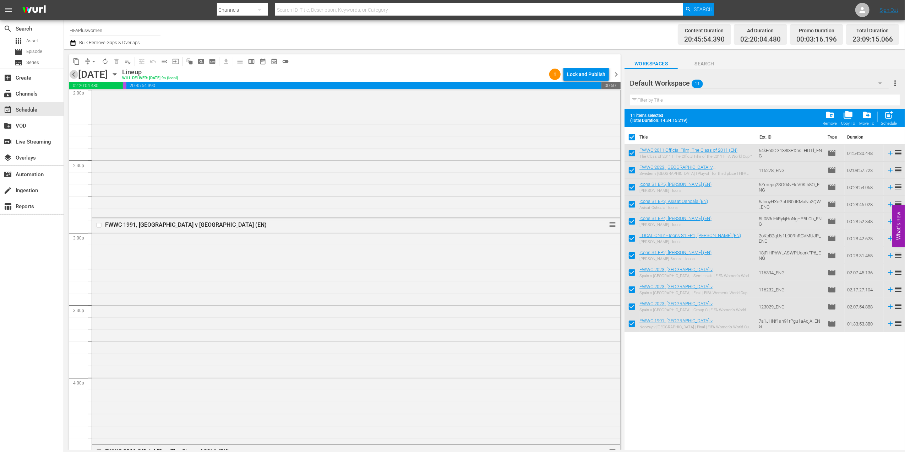
click at [73, 73] on span "chevron_left" at bounding box center [73, 74] width 9 height 9
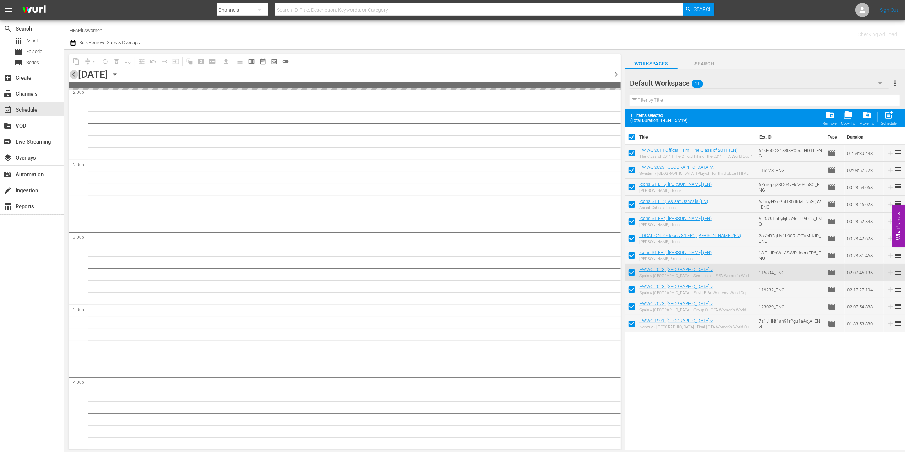
click at [73, 73] on span "chevron_left" at bounding box center [73, 74] width 9 height 9
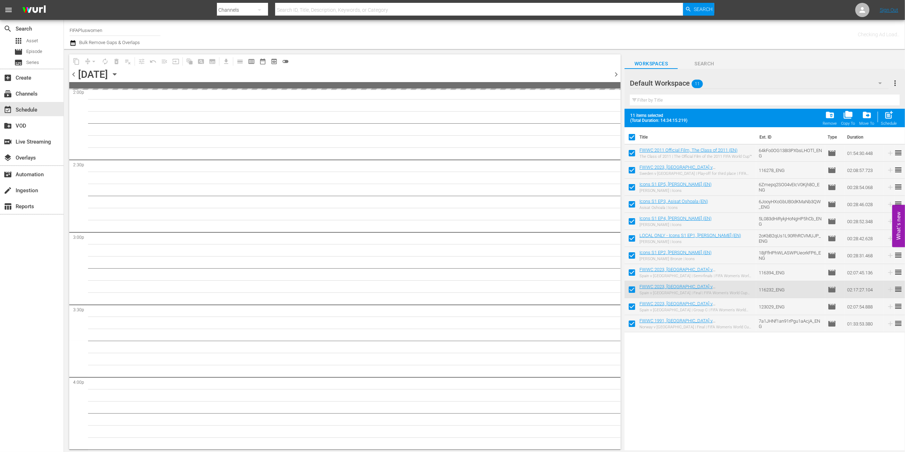
click at [73, 73] on span "chevron_left" at bounding box center [73, 74] width 9 height 9
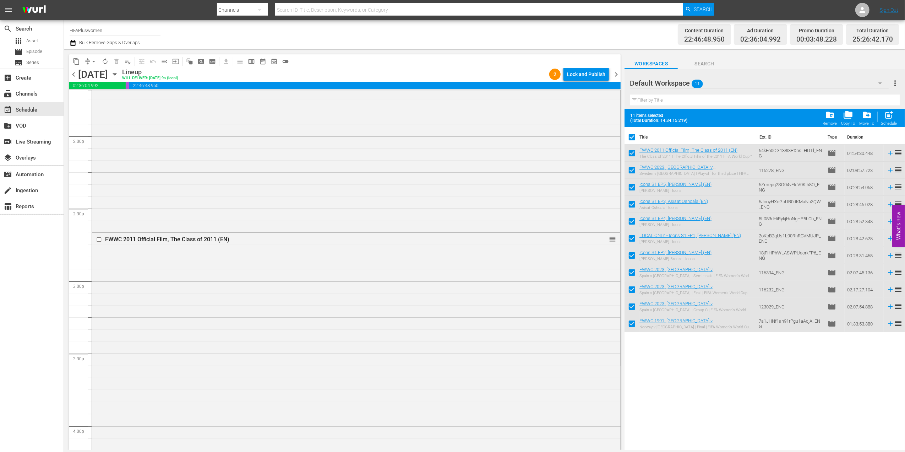
click at [73, 73] on span "chevron_left" at bounding box center [73, 74] width 9 height 9
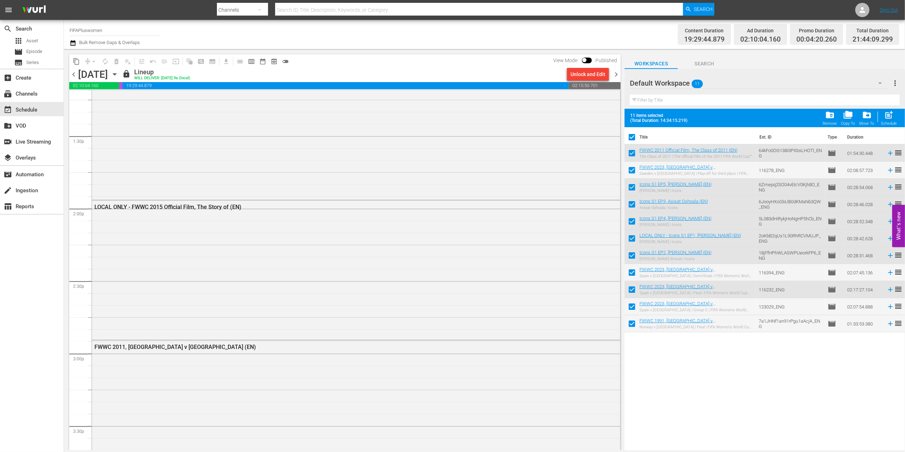
click at [618, 71] on span "chevron_right" at bounding box center [616, 74] width 9 height 9
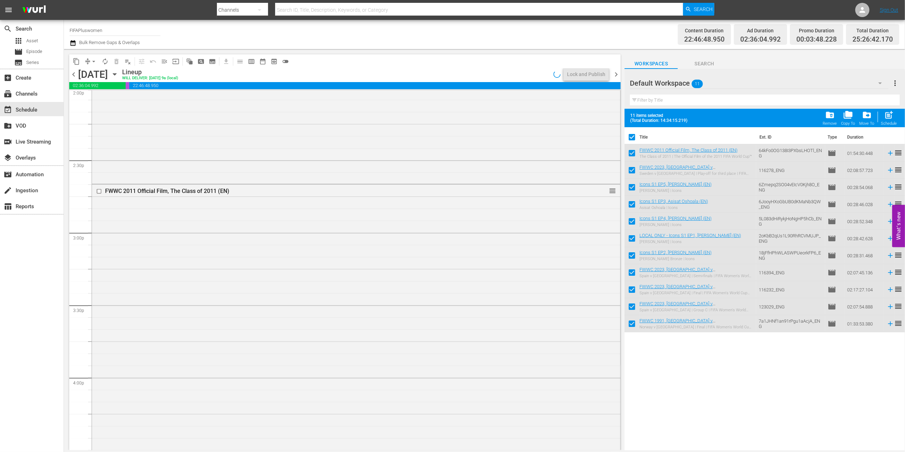
scroll to position [1984, 0]
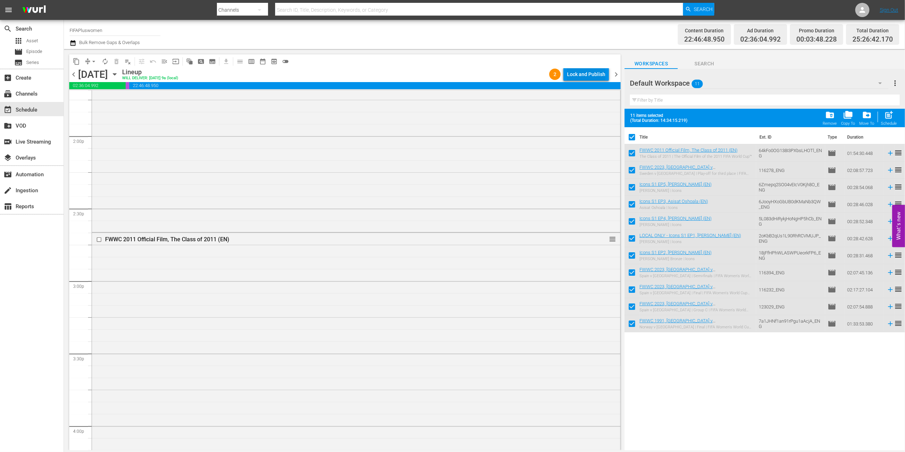
click at [595, 74] on div "Lock and Publish" at bounding box center [586, 74] width 38 height 13
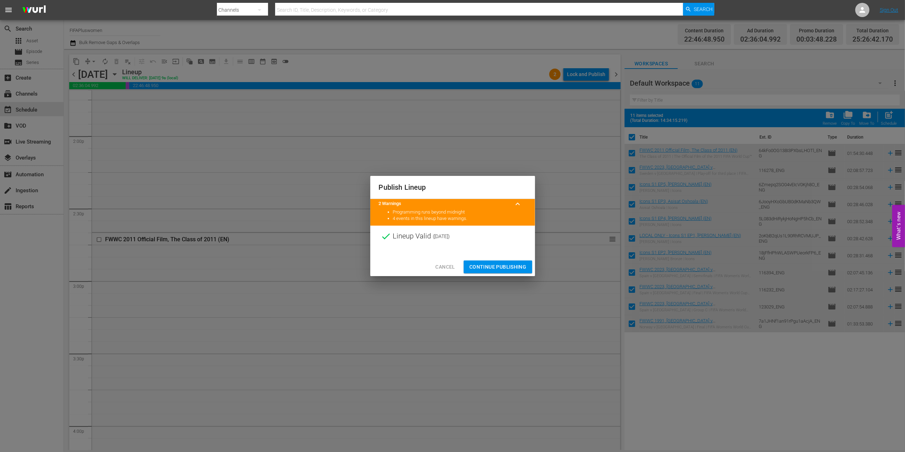
click at [497, 265] on span "Continue Publishing" at bounding box center [498, 267] width 57 height 9
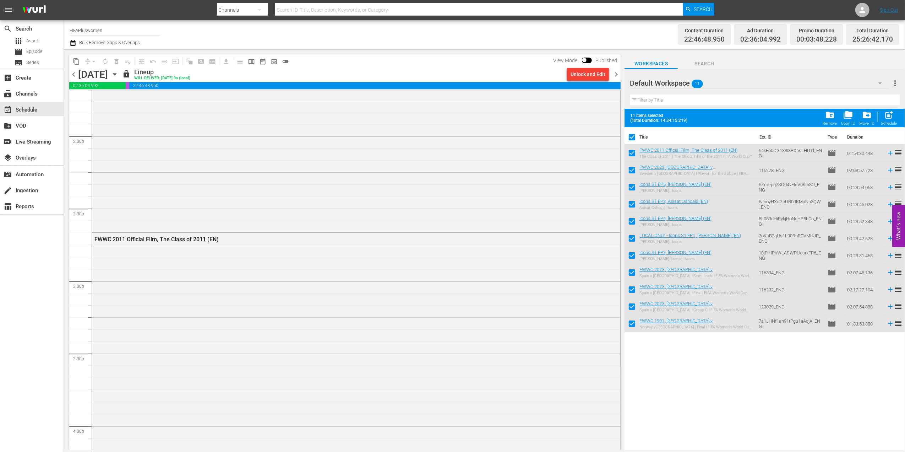
click at [617, 77] on span "chevron_right" at bounding box center [616, 74] width 9 height 9
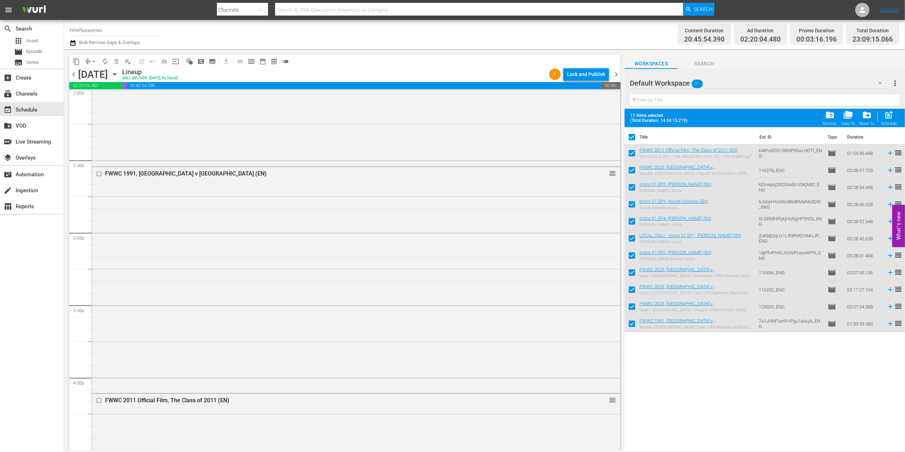
scroll to position [1959, 0]
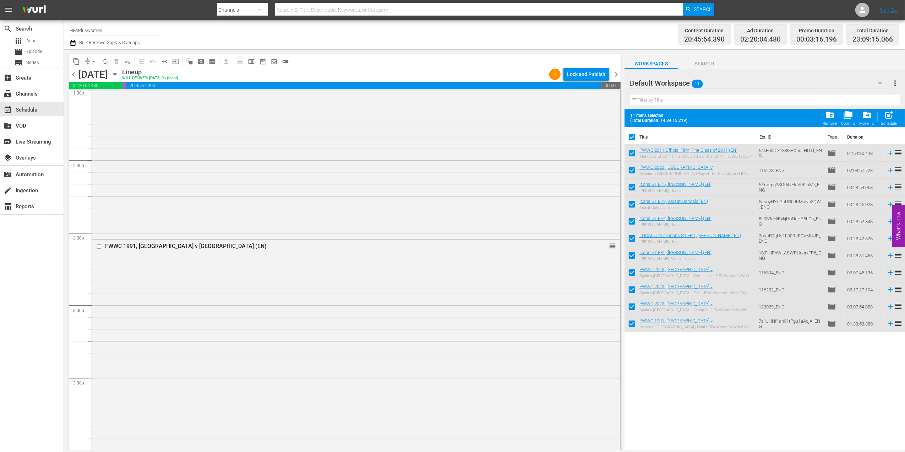
click at [593, 76] on div "Lock and Publish" at bounding box center [586, 74] width 38 height 13
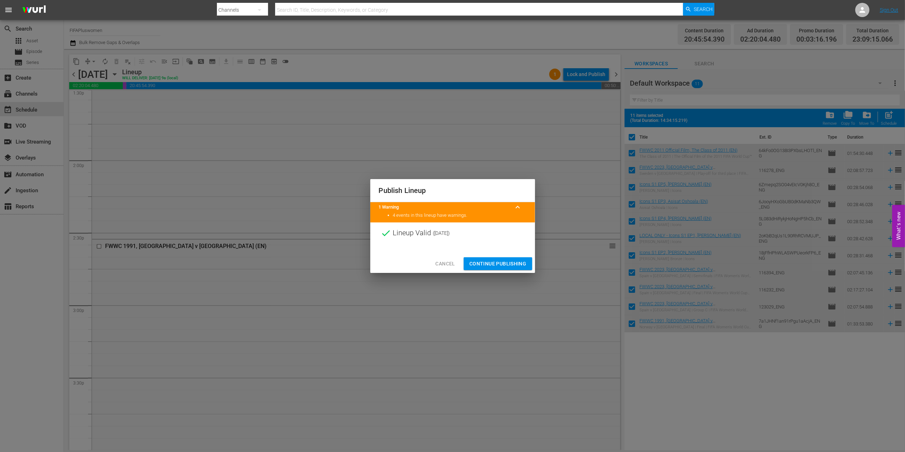
click at [493, 266] on span "Continue Publishing" at bounding box center [498, 263] width 57 height 9
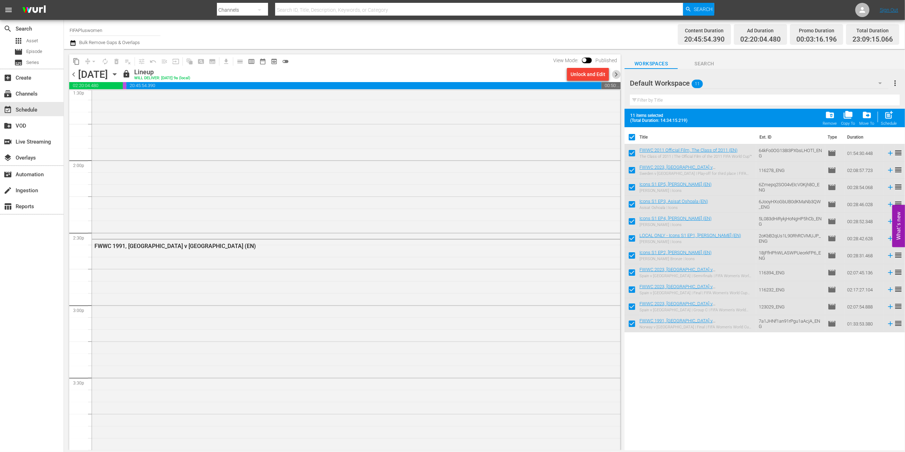
click at [615, 73] on span "chevron_right" at bounding box center [616, 74] width 9 height 9
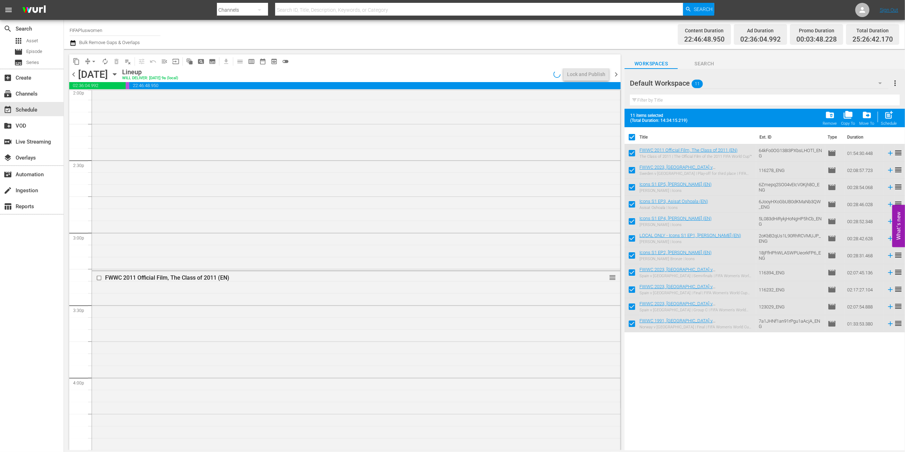
scroll to position [1947, 0]
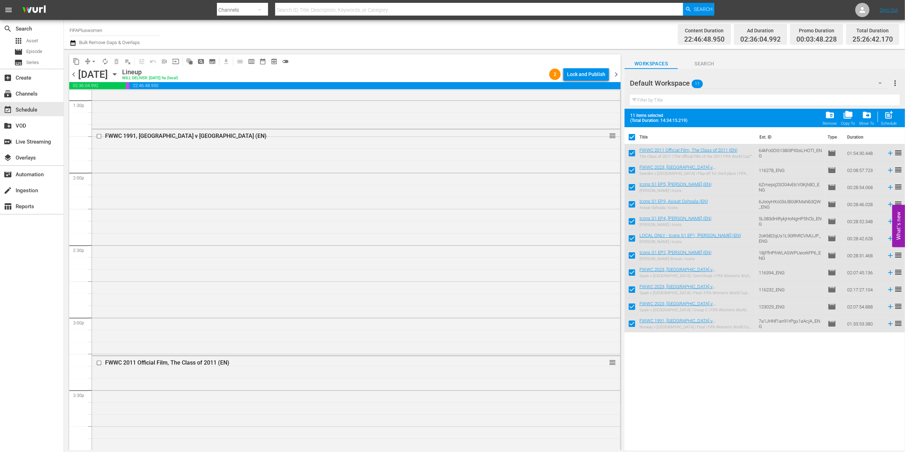
click at [590, 76] on div "Lock and Publish" at bounding box center [586, 74] width 38 height 13
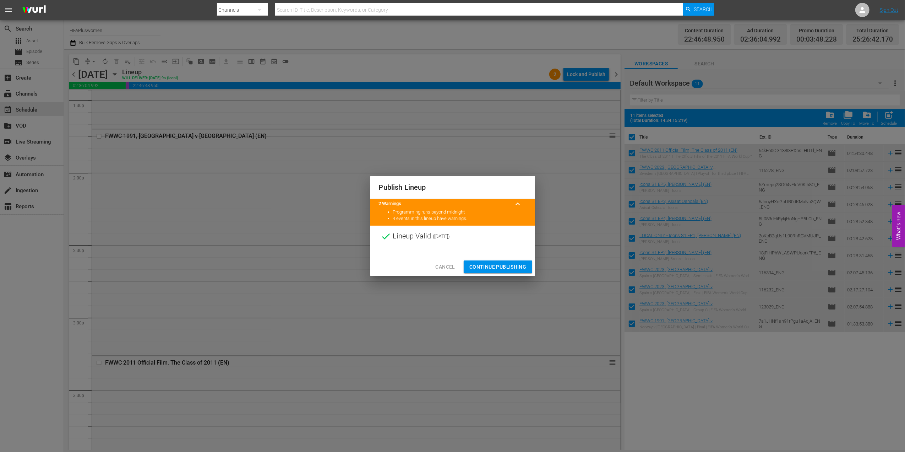
click at [500, 267] on span "Continue Publishing" at bounding box center [498, 267] width 57 height 9
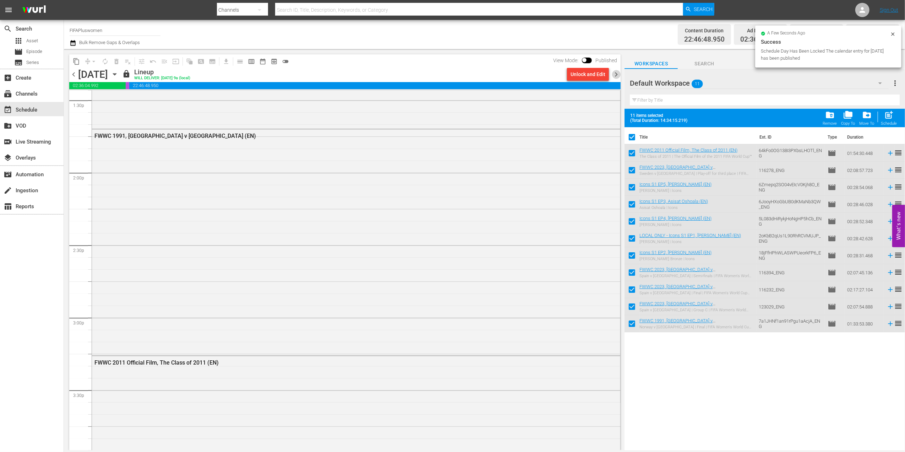
click at [616, 76] on span "chevron_right" at bounding box center [616, 74] width 9 height 9
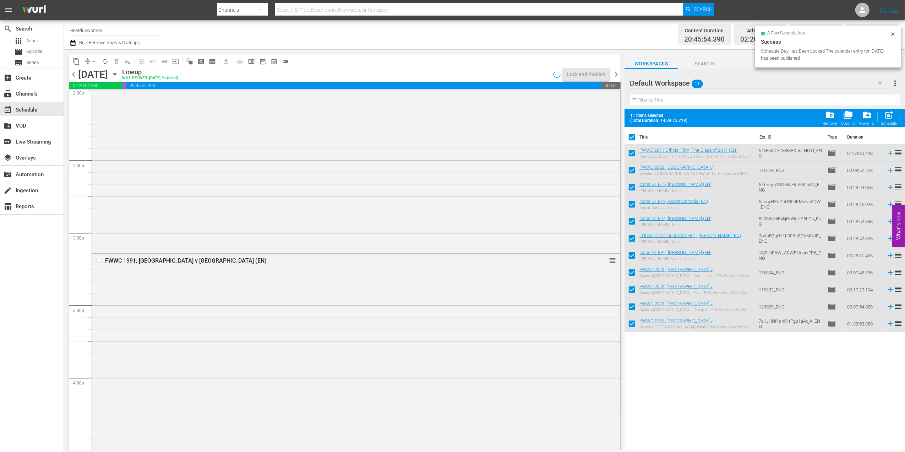
scroll to position [1959, 0]
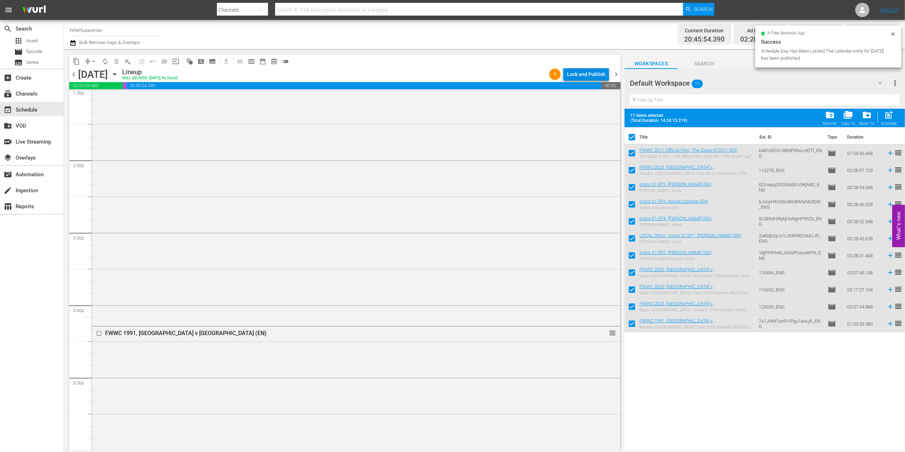
click at [583, 74] on div "Lock and Publish" at bounding box center [586, 74] width 38 height 13
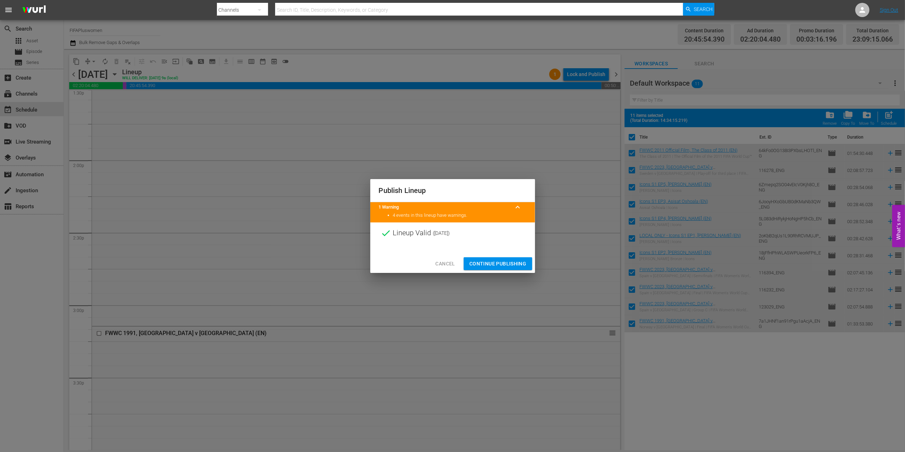
click at [502, 262] on span "Continue Publishing" at bounding box center [498, 263] width 57 height 9
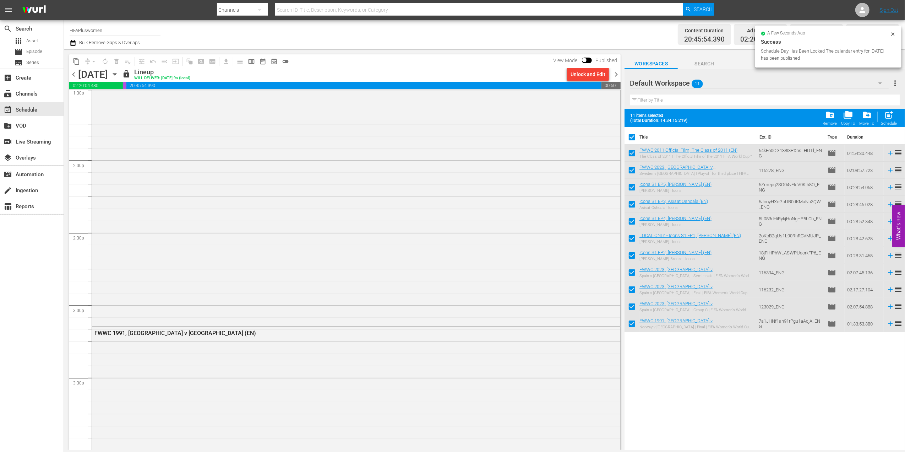
click at [615, 77] on span "chevron_right" at bounding box center [616, 74] width 9 height 9
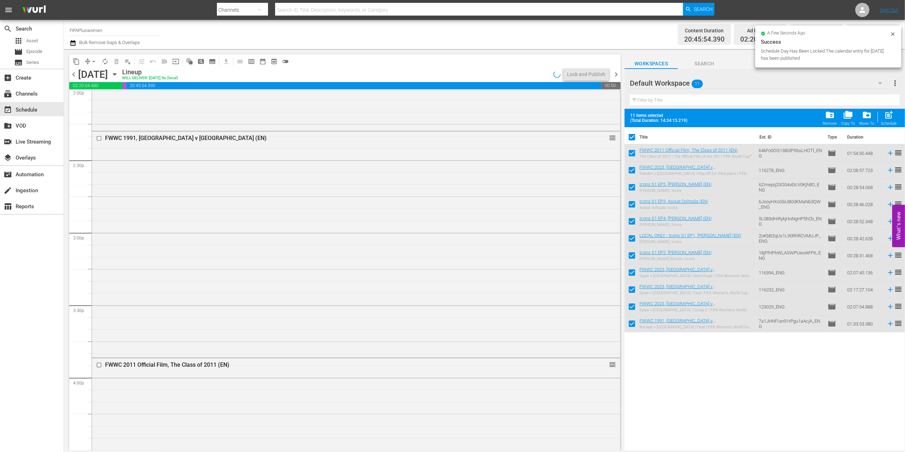
scroll to position [1947, 0]
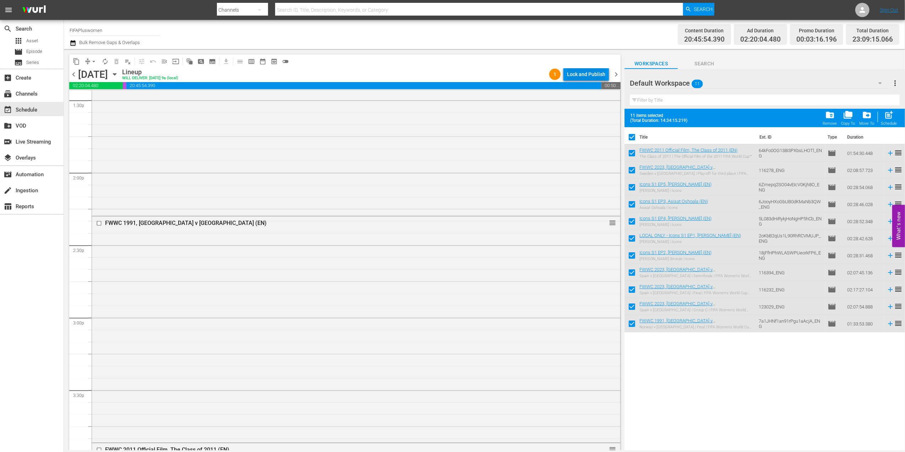
click at [587, 72] on div "Lock and Publish" at bounding box center [586, 74] width 38 height 13
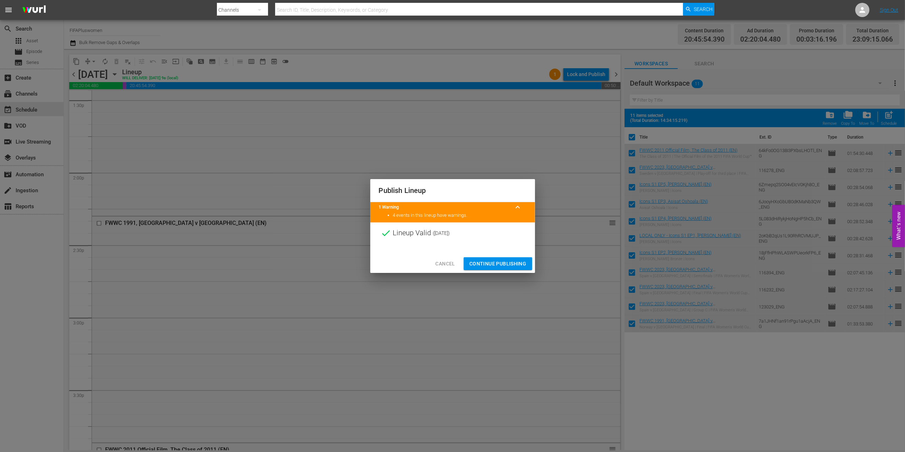
click at [496, 269] on button "Continue Publishing" at bounding box center [498, 263] width 69 height 13
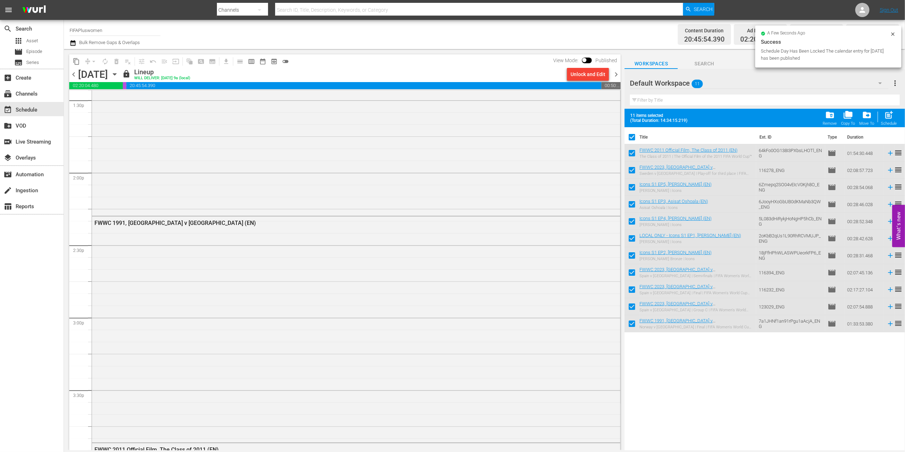
click at [617, 73] on span "chevron_right" at bounding box center [616, 74] width 9 height 9
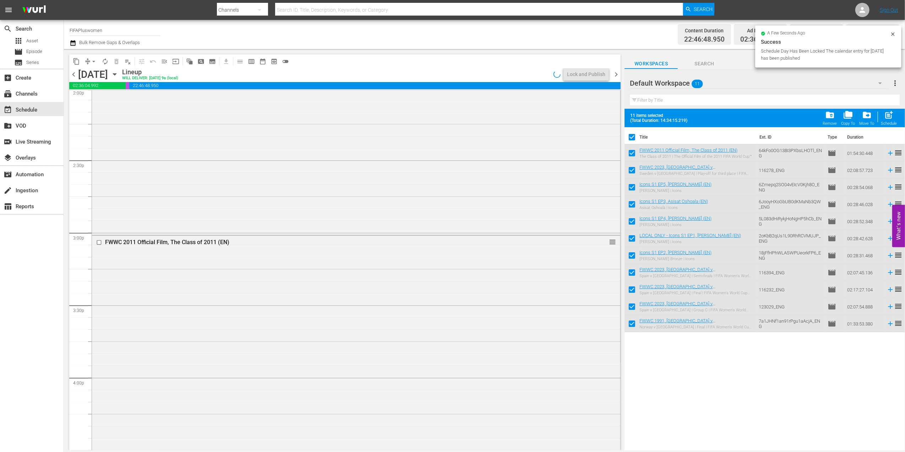
scroll to position [1959, 0]
click at [595, 71] on div "Lock and Publish" at bounding box center [586, 74] width 38 height 13
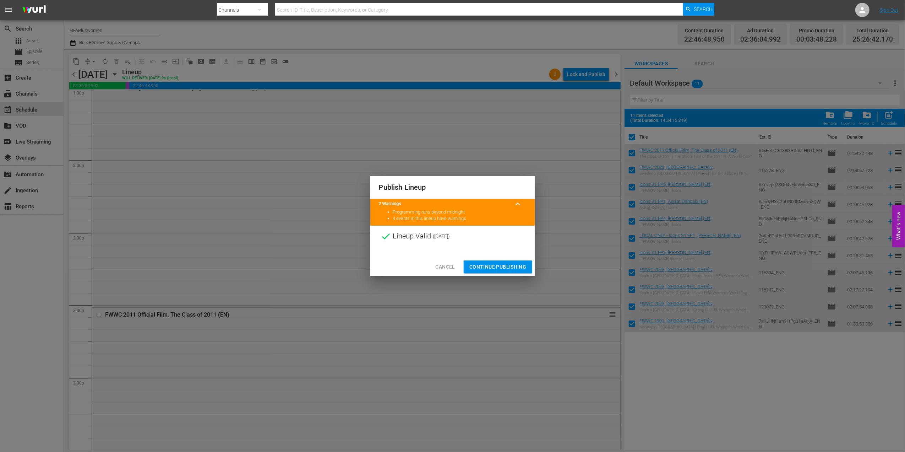
click at [499, 264] on span "Continue Publishing" at bounding box center [498, 267] width 57 height 9
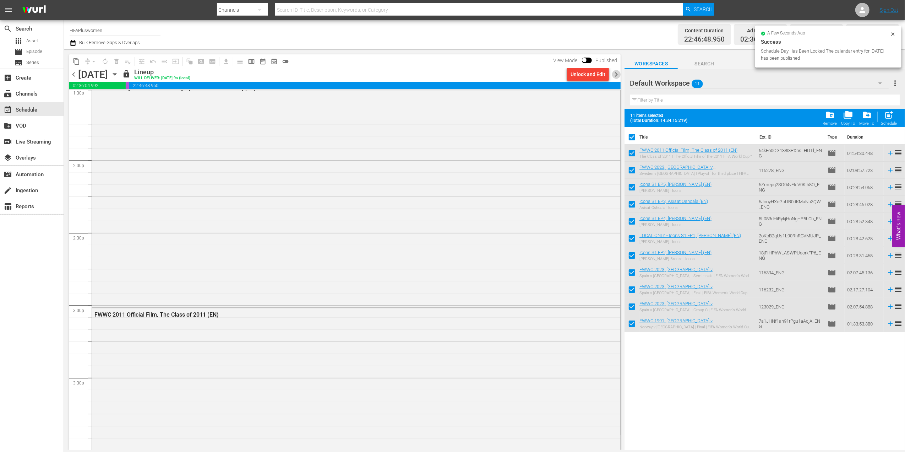
click at [615, 71] on span "chevron_right" at bounding box center [616, 74] width 9 height 9
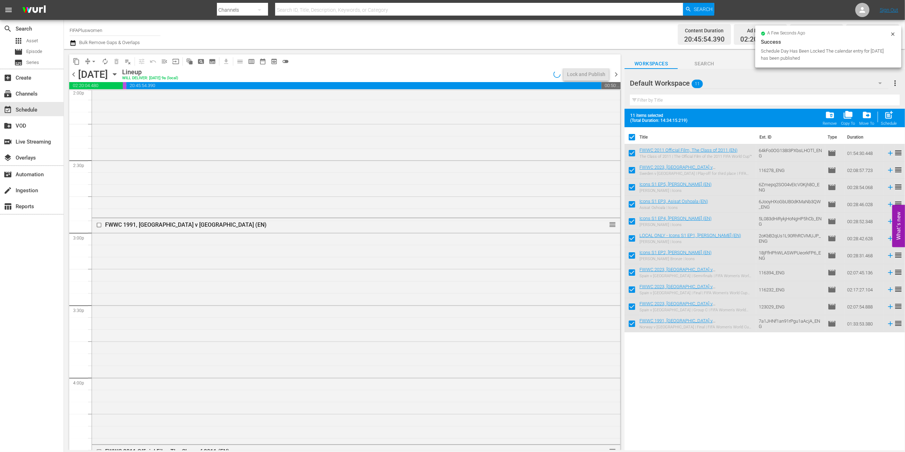
scroll to position [1959, 0]
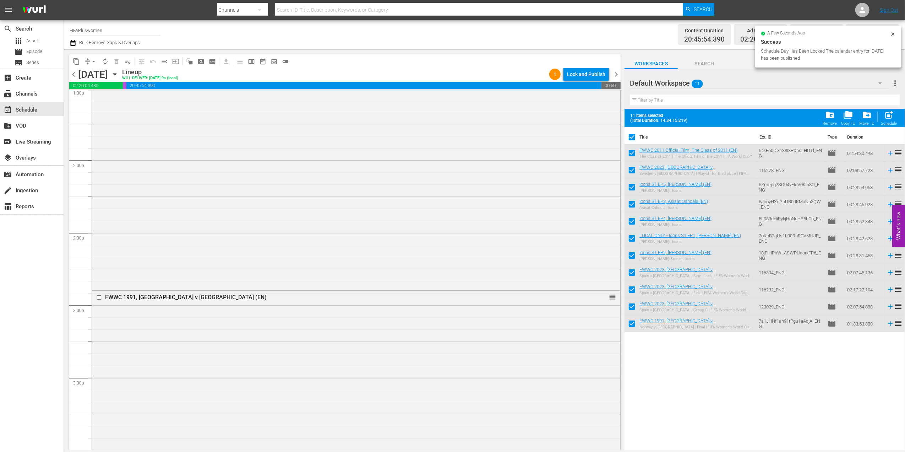
click at [590, 73] on div "Lock and Publish" at bounding box center [586, 74] width 38 height 13
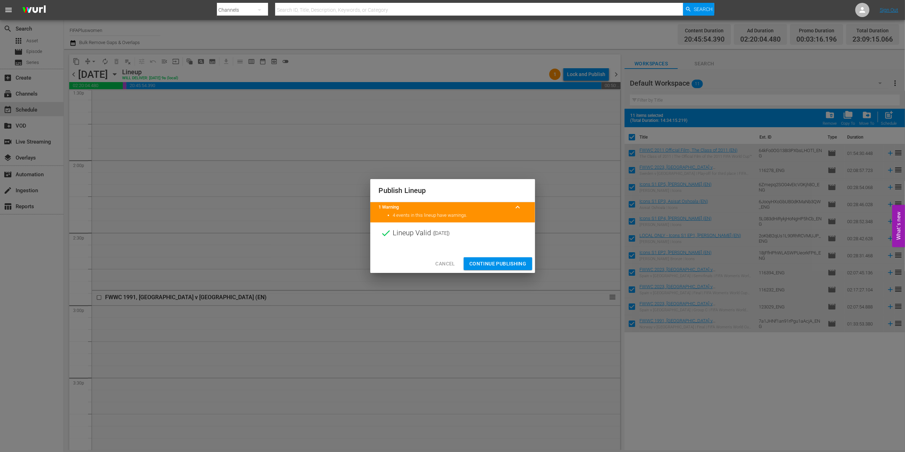
click at [509, 259] on span "Continue Publishing" at bounding box center [498, 263] width 57 height 9
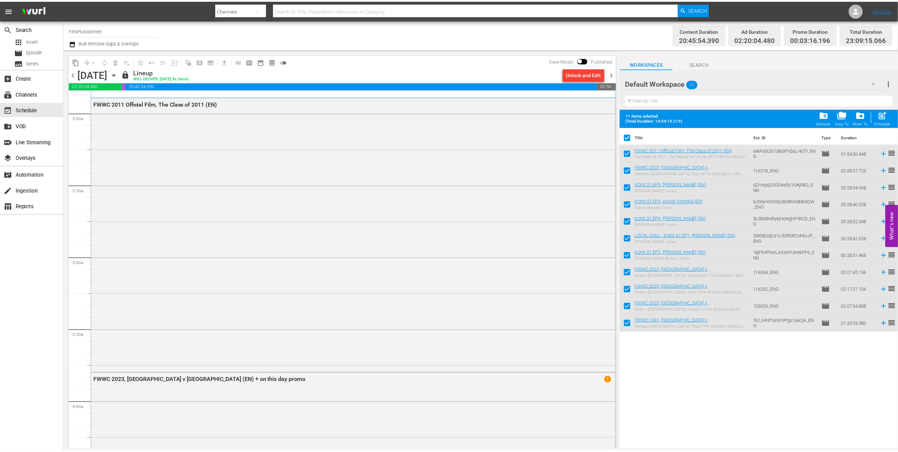
scroll to position [0, 0]
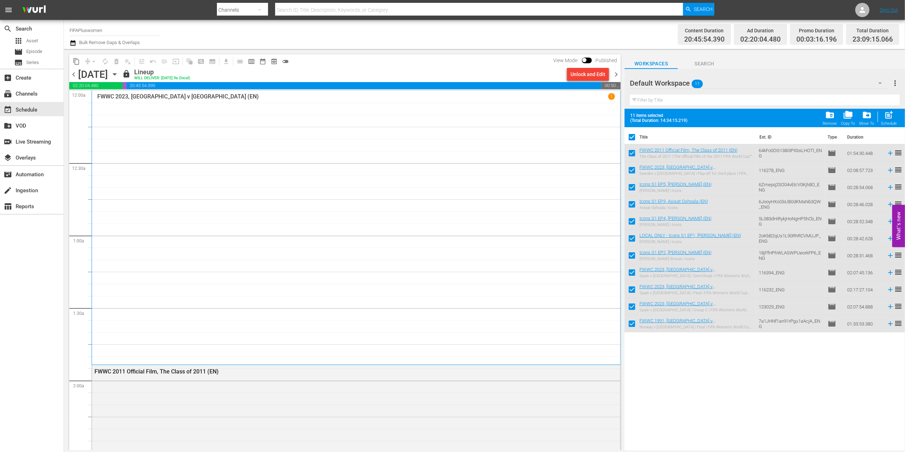
click at [618, 72] on span "chevron_right" at bounding box center [616, 74] width 9 height 9
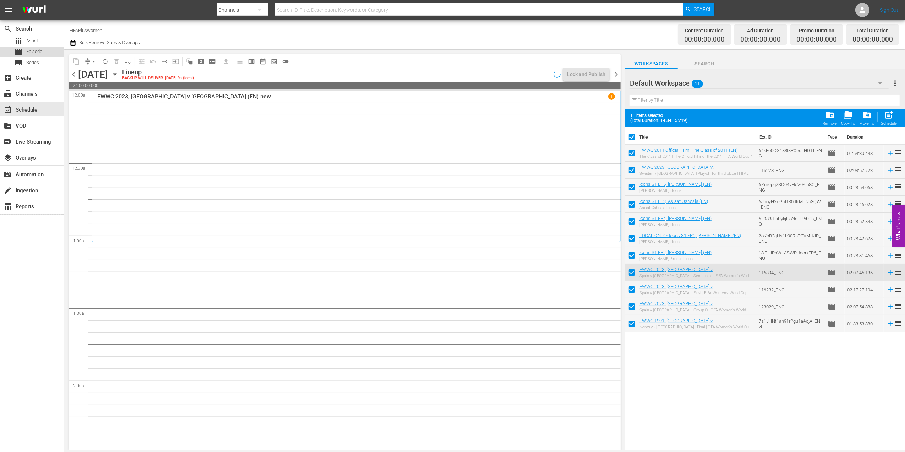
click at [33, 48] on span "Episode" at bounding box center [34, 51] width 16 height 7
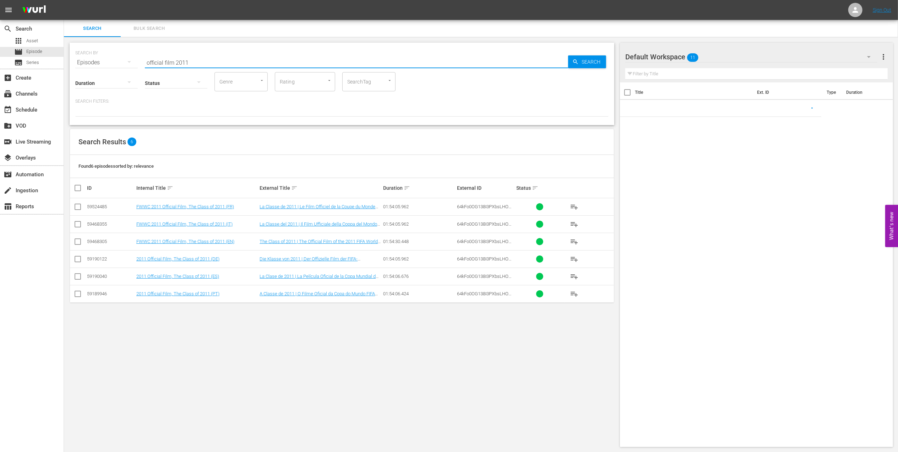
drag, startPoint x: 209, startPoint y: 61, endPoint x: 71, endPoint y: 64, distance: 137.9
click at [64, 0] on div "search Search apps Asset movie Episode subtitles Series add_box Create subscrip…" at bounding box center [481, 0] width 834 height 0
paste input "FWWC 2019 - Final - [GEOGRAPHIC_DATA] v [GEOGRAPHIC_DATA]"
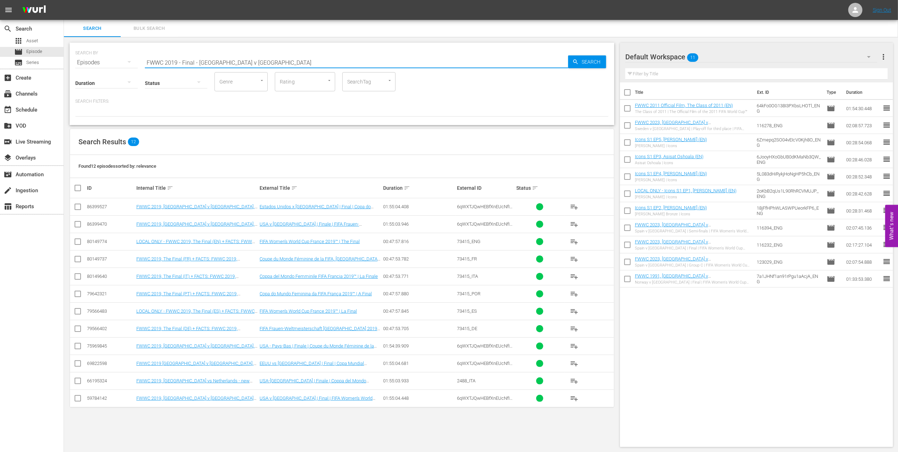
drag, startPoint x: 244, startPoint y: 63, endPoint x: 100, endPoint y: 63, distance: 143.9
click at [100, 63] on div "SEARCH BY Search By Episodes Search ID, Title, Description, Keywords, or Catego…" at bounding box center [342, 58] width 534 height 26
paste input "Portugal v [GEOGRAPHIC_DATA] | Group Matches | FIFA World Cup 1966 | Full Match…"
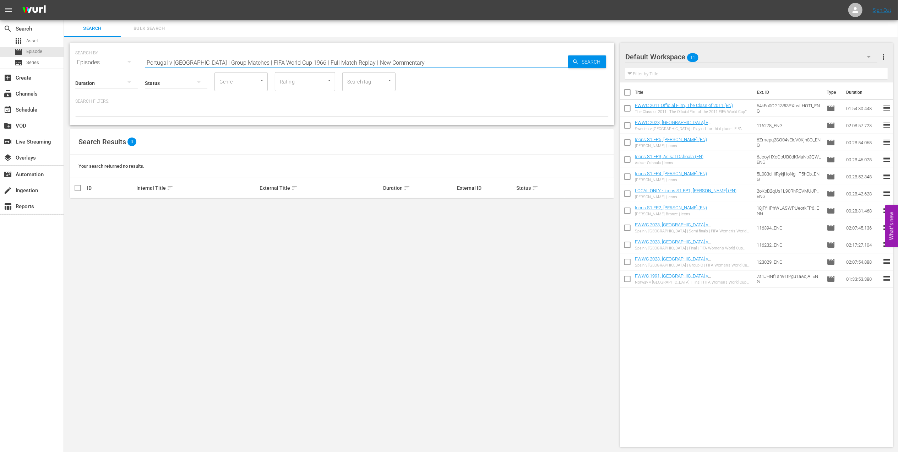
drag, startPoint x: 400, startPoint y: 59, endPoint x: 195, endPoint y: 66, distance: 205.1
click at [195, 66] on div "SEARCH BY Search By Episodes Search ID, Title, Description, Keywords, or Catego…" at bounding box center [342, 84] width 545 height 82
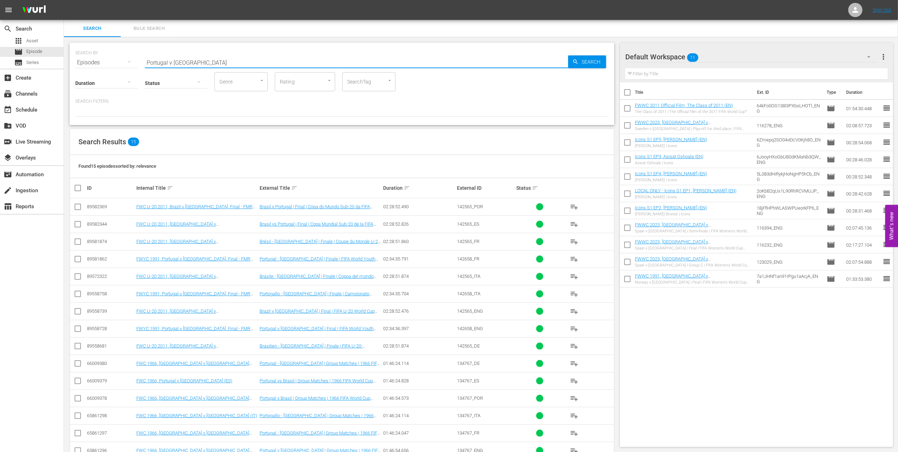
drag, startPoint x: 193, startPoint y: 63, endPoint x: 97, endPoint y: 68, distance: 95.7
click at [97, 68] on div "SEARCH BY Search By Episodes Search ID, Title, Description, Keywords, or Catego…" at bounding box center [342, 84] width 545 height 82
paste input "FWC 1966 - Final - [GEOGRAPHIC_DATA] v [GEOGRAPHIC_DATA]"
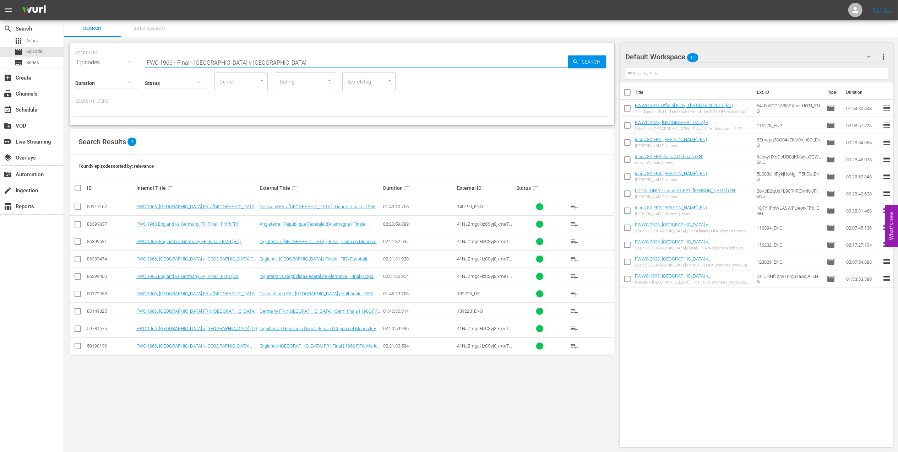
drag, startPoint x: 260, startPoint y: 63, endPoint x: 90, endPoint y: 63, distance: 170.5
click at [82, 63] on div "SEARCH BY Search By Episodes Search ID, Title, Description, Keywords, or Catego…" at bounding box center [342, 58] width 534 height 26
paste input "70 - Final - [GEOGRAPHIC_DATA] v Ital"
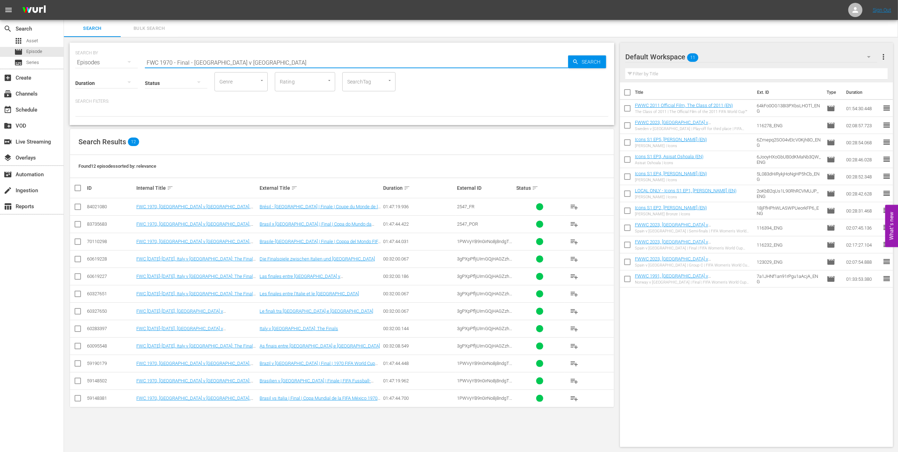
drag, startPoint x: 242, startPoint y: 59, endPoint x: 117, endPoint y: 66, distance: 126.0
click at [117, 66] on div "SEARCH BY Search By Episodes Search ID, Title, Description, Keywords, or Catego…" at bounding box center [342, 84] width 545 height 82
paste input "LOCAL ONLY - FWC 1970 Official Film, The World at their Feet"
click at [327, 58] on input "LOCAL ONLY - FWC 1970 Official Film, The World at their Feet" at bounding box center [356, 62] width 423 height 17
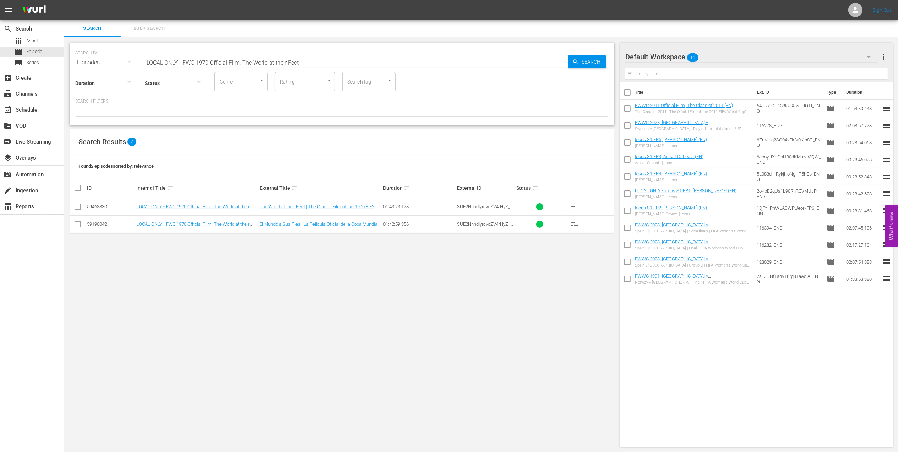
drag, startPoint x: 309, startPoint y: 60, endPoint x: 145, endPoint y: 60, distance: 163.8
click at [128, 60] on div "SEARCH BY Search By Episodes Search ID, Title, Description, Keywords, or Catego…" at bounding box center [342, 58] width 534 height 26
paste input "EP 2 - [PERSON_NAME] | Discovering"
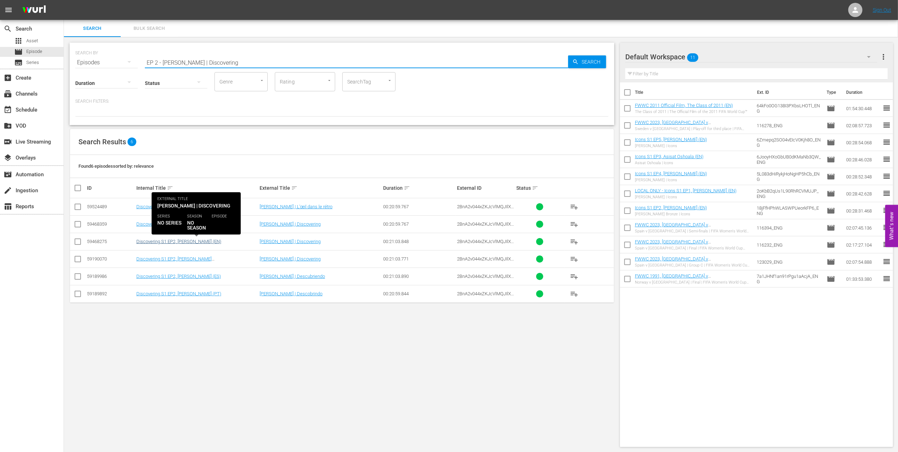
type input "EP 2 - [PERSON_NAME] | Discovering"
click at [203, 241] on link "Discovering S1 EP2, [PERSON_NAME] (EN)" at bounding box center [178, 241] width 85 height 5
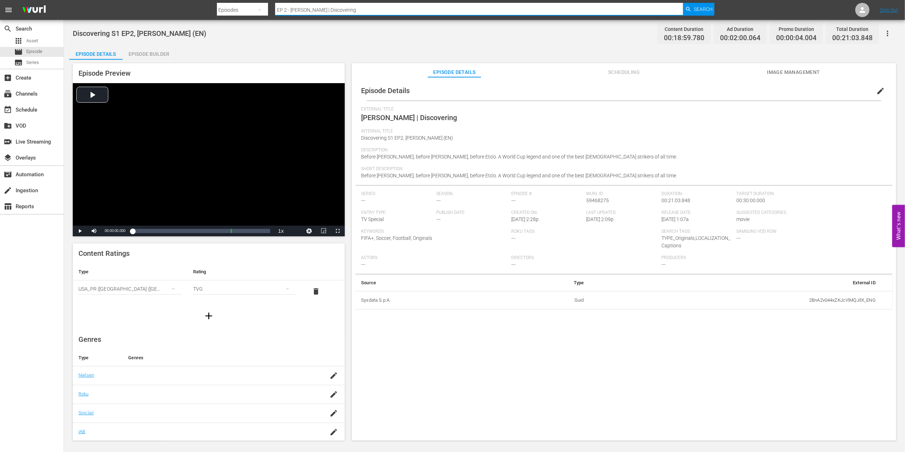
drag, startPoint x: 354, startPoint y: 9, endPoint x: 229, endPoint y: 10, distance: 125.4
click at [222, 9] on div "Search By Episodes Search ID, Title, Description, Keywords, or Category EP 2 - …" at bounding box center [466, 9] width 498 height 17
paste input "3 - [PERSON_NAME]"
type input "EP 3 - [PERSON_NAME] | Discovering"
click at [703, 7] on span "Search" at bounding box center [703, 9] width 19 height 13
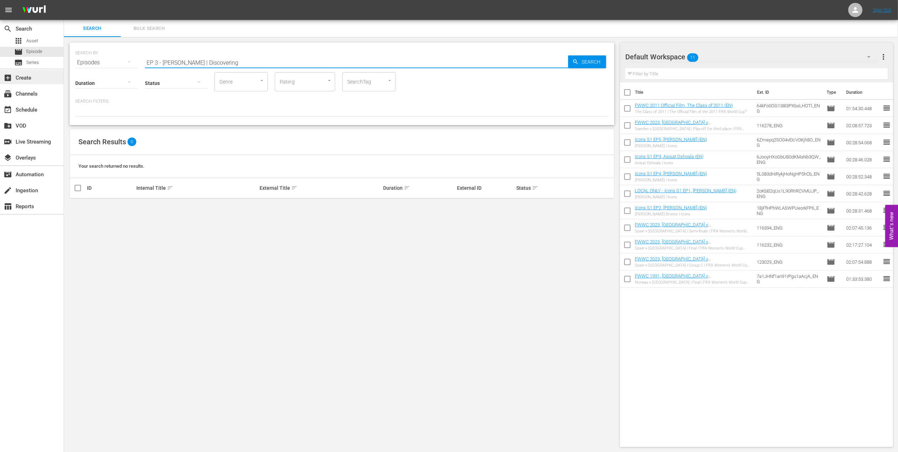
drag, startPoint x: 202, startPoint y: 61, endPoint x: 11, endPoint y: 77, distance: 192.5
click at [64, 0] on div "search Search apps Asset movie Episode subtitles Series add_box Create subscrip…" at bounding box center [481, 0] width 834 height 0
click at [194, 59] on input "Discovering" at bounding box center [356, 62] width 423 height 17
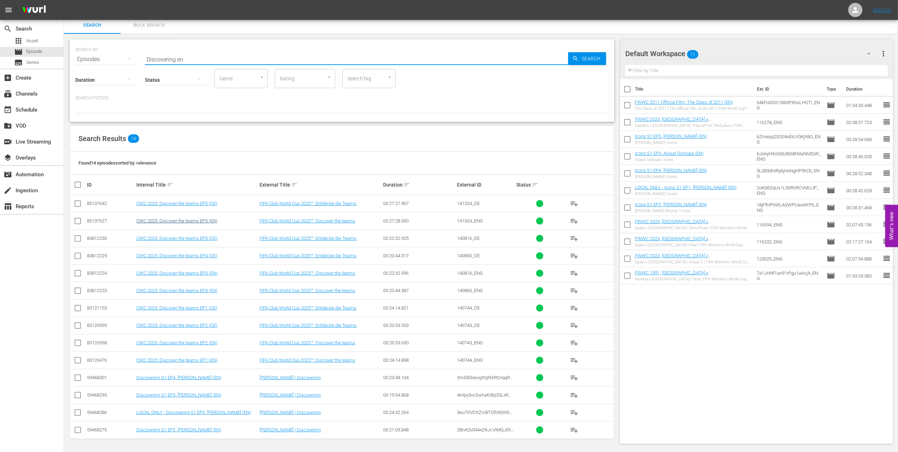
scroll to position [5, 0]
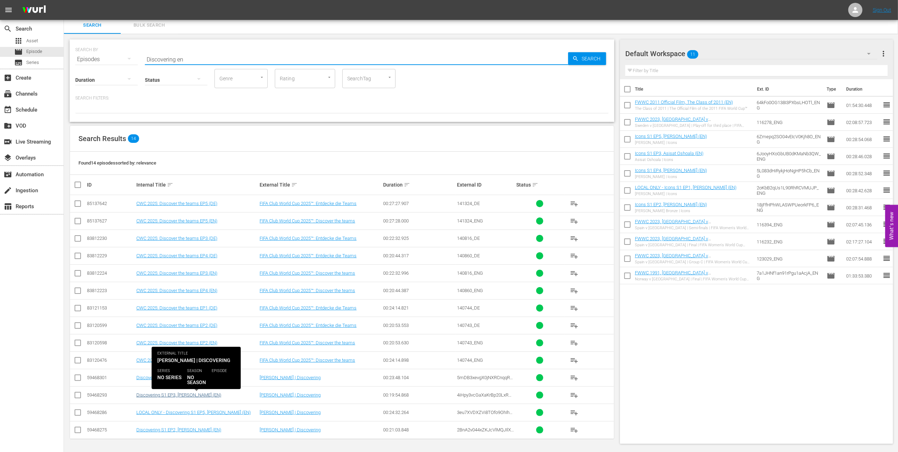
type input "Discovering en"
click at [199, 394] on link "Discovering S1 EP3, [PERSON_NAME] (EN)" at bounding box center [178, 394] width 85 height 5
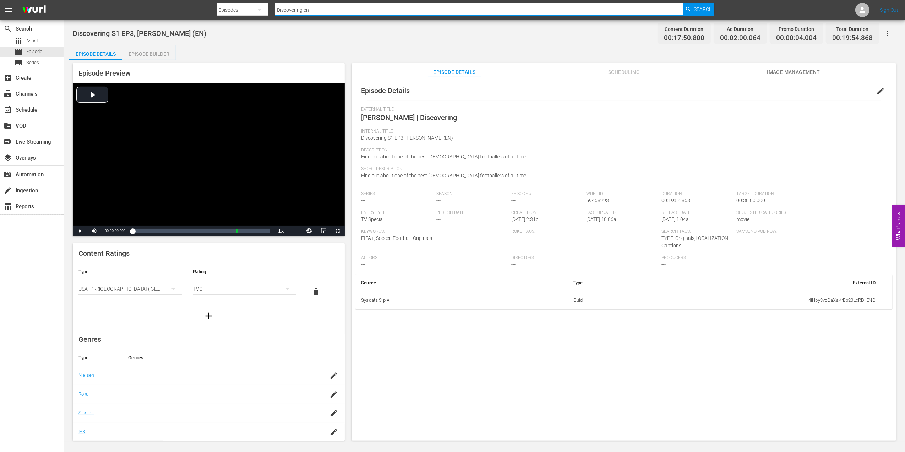
drag, startPoint x: 319, startPoint y: 9, endPoint x: 248, endPoint y: 15, distance: 71.6
click at [216, 15] on nav "menu Search By Episodes Search ID, Title, Description, Keywords, or Category Di…" at bounding box center [452, 10] width 905 height 20
paste input "FWC 1986 Germany FR v [GEOGRAPHIC_DATA], Quarterfinals"
type input "FWC 1986 Germany FR v [GEOGRAPHIC_DATA], Quarterfinals"
click at [697, 8] on span "Search" at bounding box center [703, 9] width 19 height 13
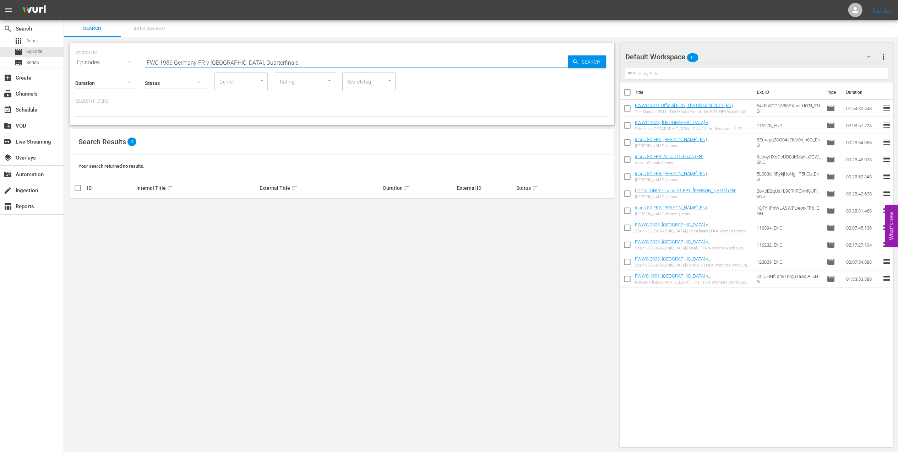
drag, startPoint x: 275, startPoint y: 60, endPoint x: 236, endPoint y: 63, distance: 38.5
click at [236, 63] on input "FWC 1986 Germany FR v [GEOGRAPHIC_DATA], Quarterfinals" at bounding box center [356, 62] width 423 height 17
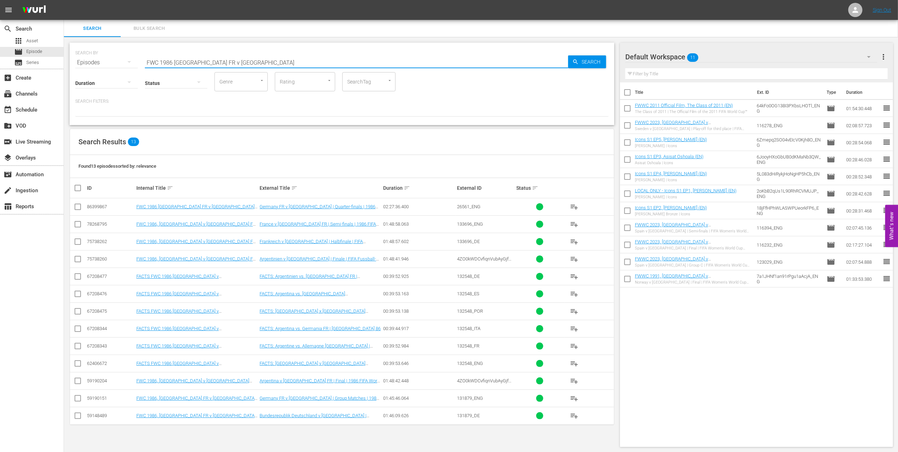
click at [117, 60] on div "SEARCH BY Search By Episodes Search ID, Title, Description, Keywords, or Catego…" at bounding box center [342, 58] width 534 height 26
paste input "England v [GEOGRAPHIC_DATA] | Quarter-finals | FIFA World Cup 1990 | Full Match…"
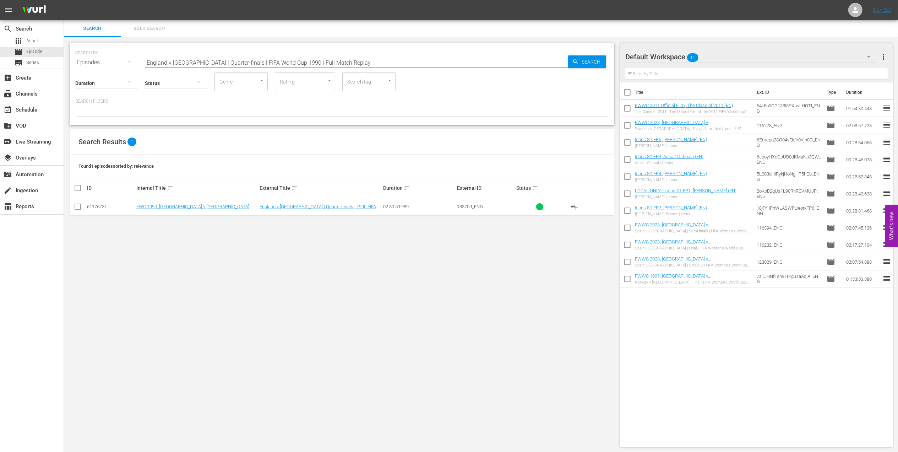
drag, startPoint x: 222, startPoint y: 62, endPoint x: 96, endPoint y: 63, distance: 125.8
click at [97, 62] on div "SEARCH BY Search By Episodes Search ID, Title, Description, Keywords, or Catego…" at bounding box center [342, 58] width 534 height 26
paste input "P 9 - Misfit: [PERSON_NAME] | Eyes of the World"
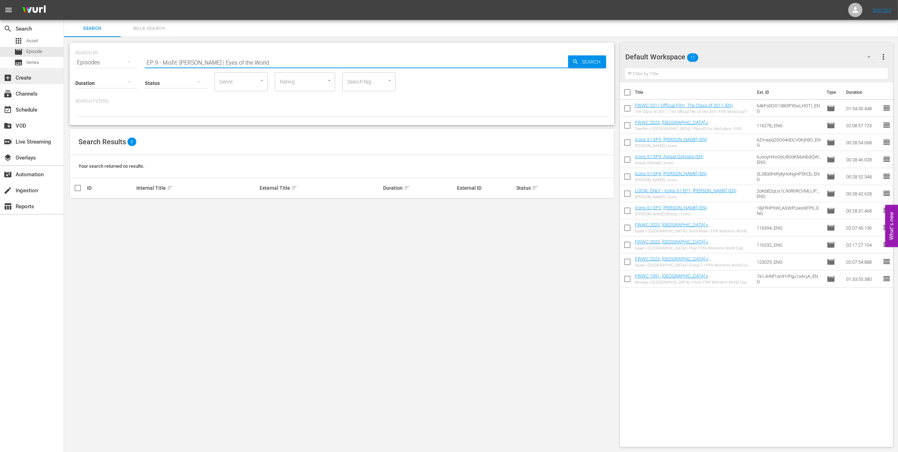
drag, startPoint x: 211, startPoint y: 60, endPoint x: 60, endPoint y: 70, distance: 151.3
click at [64, 0] on div "search Search apps Asset movie Episode subtitles Series add_box Create subscrip…" at bounding box center [481, 0] width 834 height 0
click at [245, 61] on input "Eyes of the World" at bounding box center [356, 62] width 423 height 17
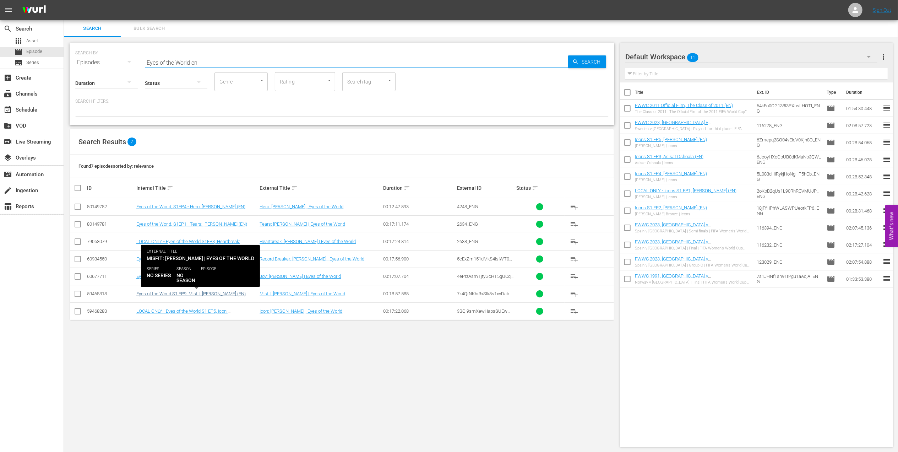
type input "Eyes of the World en"
click at [221, 295] on link "Eyes of the World S1 EP9, Misfit: [PERSON_NAME] (EN)" at bounding box center [190, 293] width 109 height 5
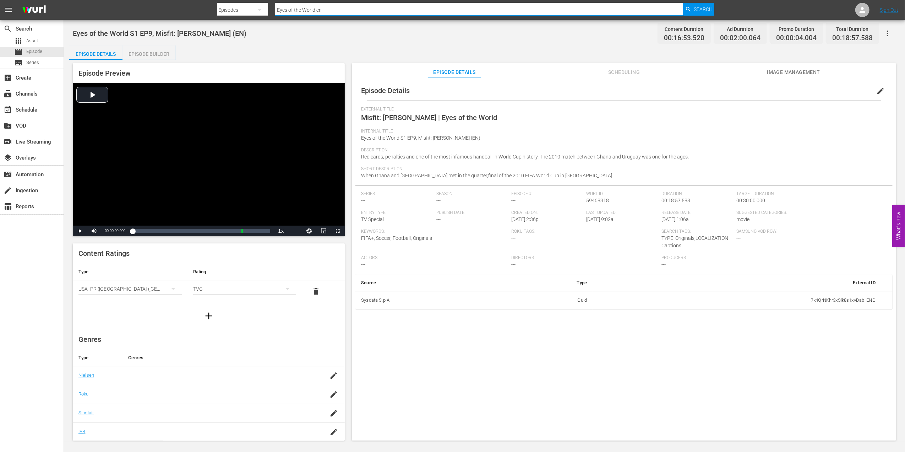
drag, startPoint x: 340, startPoint y: 10, endPoint x: 225, endPoint y: 7, distance: 115.1
click at [225, 7] on div "Search By Episodes Search ID, Title, Description, Keywords, or Category Eyes of…" at bounding box center [466, 9] width 498 height 17
paste input "Uruguay v [GEOGRAPHIC_DATA] | Quarter-finals | FIFA World Cup 2010 | Full Match…"
type input "Uruguay v [GEOGRAPHIC_DATA] | Quarter-finals | FIFA World Cup 2010 | Full Match…"
click at [702, 4] on span "Search" at bounding box center [703, 9] width 19 height 13
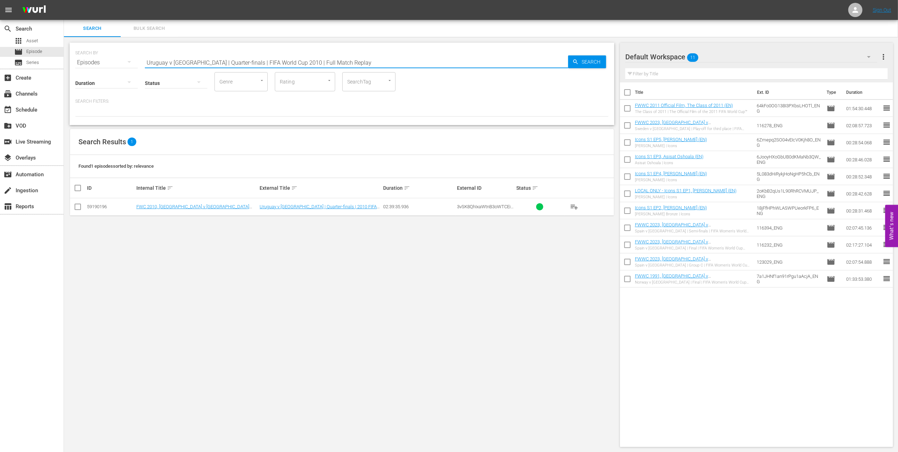
drag, startPoint x: 336, startPoint y: 60, endPoint x: 93, endPoint y: 61, distance: 243.0
click at [80, 61] on div "SEARCH BY Search By Episodes Search ID, Title, Description, Keywords, or Catego…" at bounding box center [342, 58] width 534 height 26
paste input "Italy v [GEOGRAPHIC_DATA] | Group Matches | FIFA World Cup 199"
drag, startPoint x: 334, startPoint y: 60, endPoint x: 78, endPoint y: 60, distance: 255.8
click at [79, 61] on div "SEARCH BY Search By Episodes Search ID, Title, Description, Keywords, or Catego…" at bounding box center [342, 58] width 534 height 26
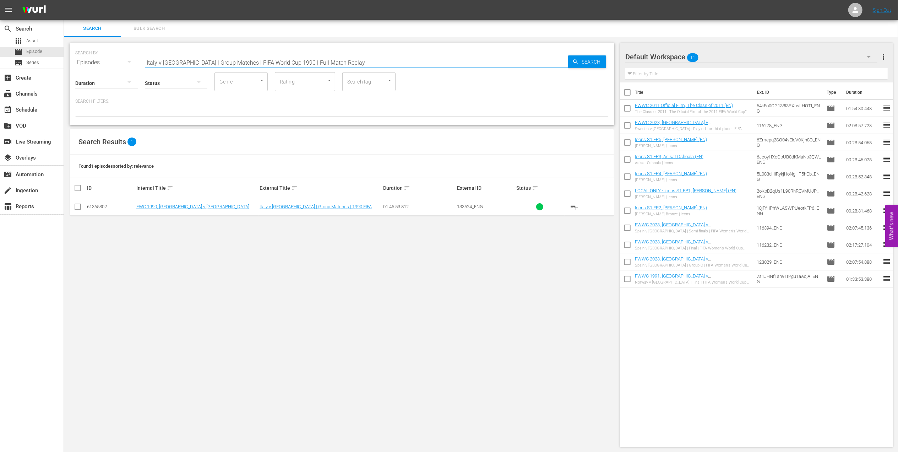
paste input "FWC 1990 - Final - [GEOGRAPHIC_DATA] v [GEOGRAPHIC_DATA]"
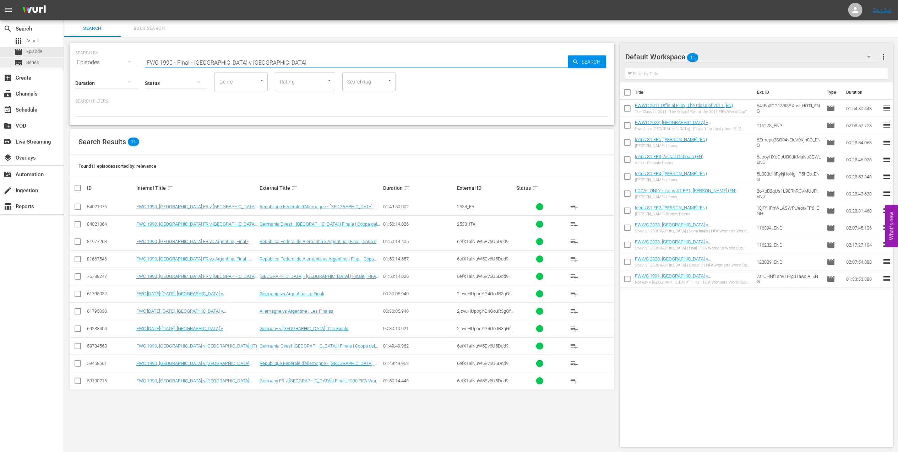
drag, startPoint x: 162, startPoint y: 62, endPoint x: 45, endPoint y: 63, distance: 117.2
click at [64, 0] on div "search Search apps Asset movie Episode subtitles Series add_box Create subscrip…" at bounding box center [481, 0] width 834 height 0
paste input "2006 Official Film - The Story of the 2006 FIFA World Cup"
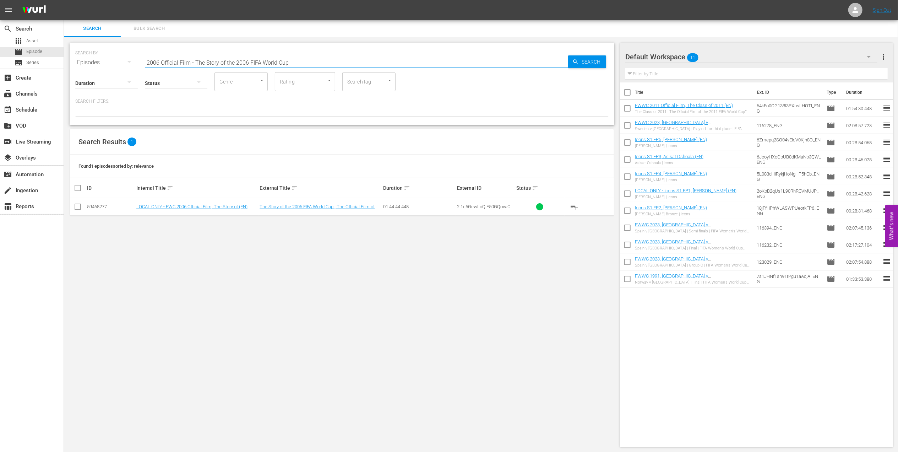
drag, startPoint x: 194, startPoint y: 62, endPoint x: 97, endPoint y: 62, distance: 97.3
click at [97, 62] on div "SEARCH BY Search By Episodes Search ID, Title, Description, Keywords, or Catego…" at bounding box center [342, 58] width 534 height 26
paste input "FWC 2006 - QF - [GEOGRAPHIC_DATA] v [GEOGRAPHIC_DATA]"
drag, startPoint x: 189, startPoint y: 61, endPoint x: 0, endPoint y: 72, distance: 189.3
click at [0, 72] on html "menu Sign Out search Search apps Asset movie Episode subtitles Series add_box C…" at bounding box center [449, 226] width 898 height 452
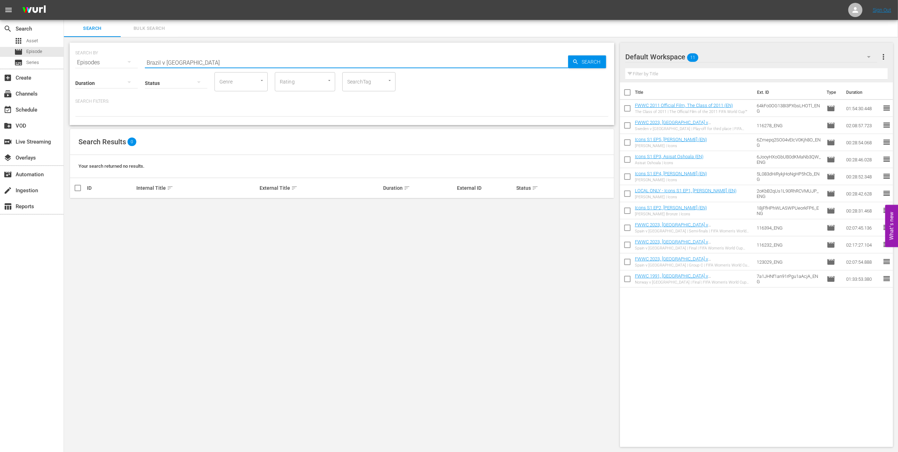
click at [185, 60] on input "Brazil v [GEOGRAPHIC_DATA]" at bounding box center [356, 62] width 423 height 17
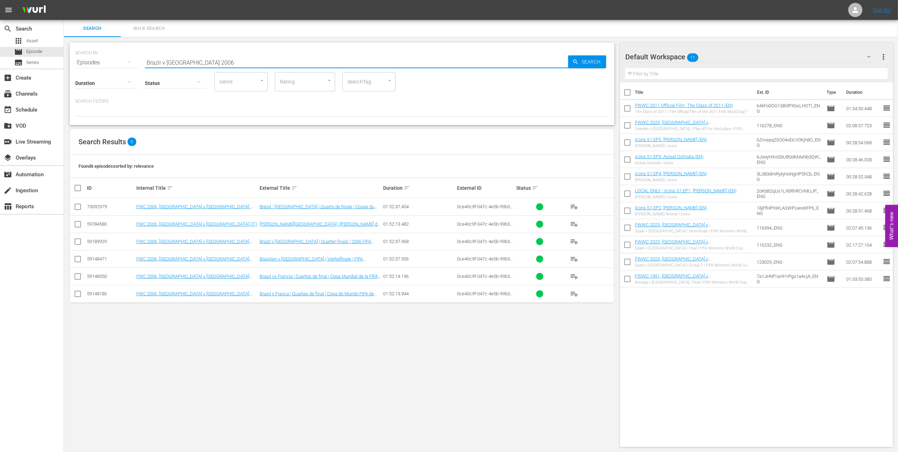
drag, startPoint x: 205, startPoint y: 61, endPoint x: 121, endPoint y: 61, distance: 84.5
click at [121, 61] on div "SEARCH BY Search By Episodes Search ID, Title, Description, Keywords, or Catego…" at bounding box center [342, 58] width 534 height 26
paste input "FWC 2006 - Final - [GEOGRAPHIC_DATA] v [GEOGRAPHIC_DATA]"
drag, startPoint x: 101, startPoint y: 65, endPoint x: 97, endPoint y: 65, distance: 4.6
click at [97, 65] on div "SEARCH BY Search By Episodes Search ID, Title, Description, Keywords, or Catego…" at bounding box center [342, 84] width 545 height 82
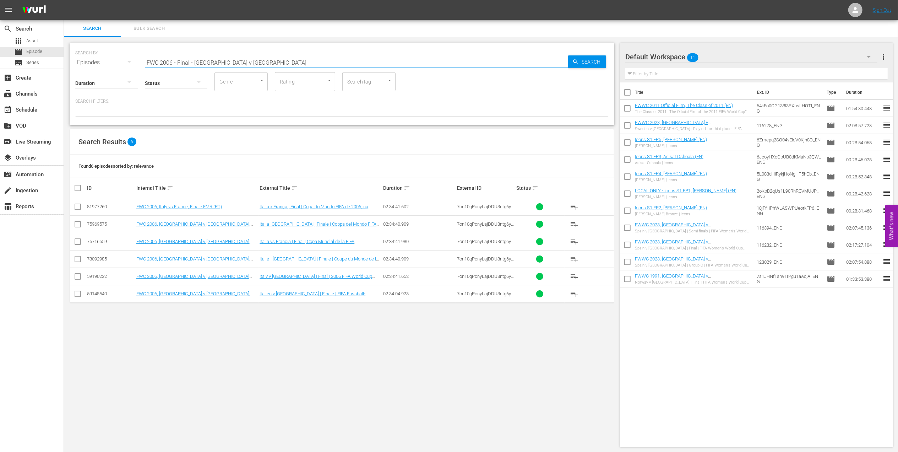
paste input "1994 USA vs Colombia, Group Stag"
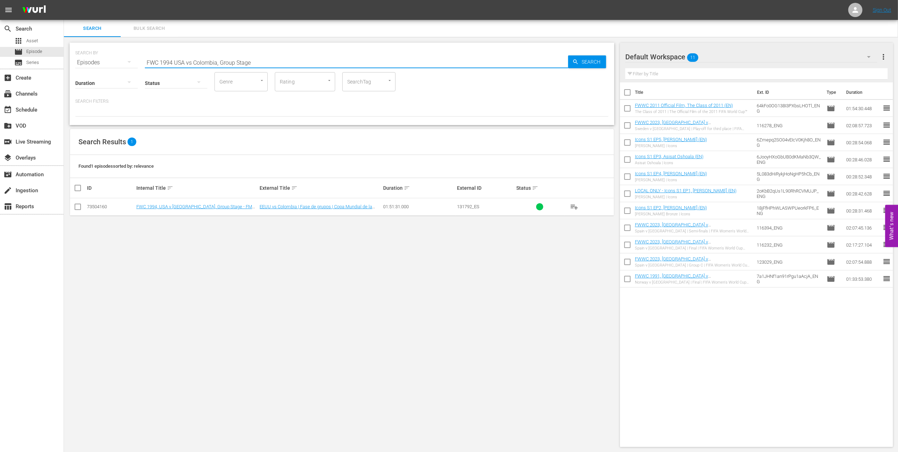
drag, startPoint x: 121, startPoint y: 61, endPoint x: 97, endPoint y: 61, distance: 24.9
click at [97, 61] on div "SEARCH BY Search By Episodes Search ID, Title, Description, Keywords, or Catego…" at bounding box center [342, 58] width 534 height 26
paste input "USA v [GEOGRAPHIC_DATA] | Group Matches | 1994 FIFA World Cup [GEOGRAPHIC_DATA]…"
type input "USA v [GEOGRAPHIC_DATA] | Group Matches | 1994 FIFA World Cup [GEOGRAPHIC_DATA]…"
